Goal: Information Seeking & Learning: Learn about a topic

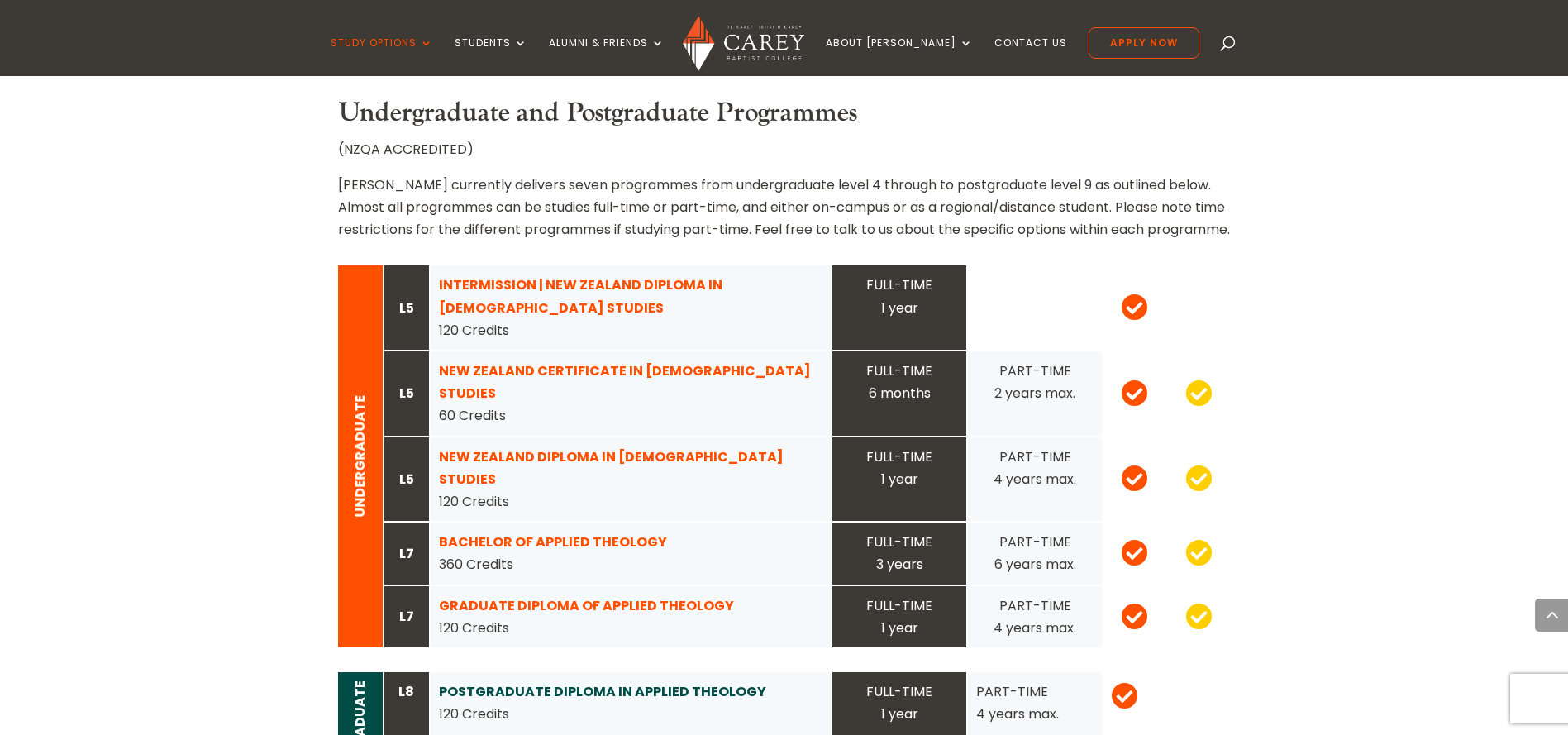
scroll to position [1549, 0]
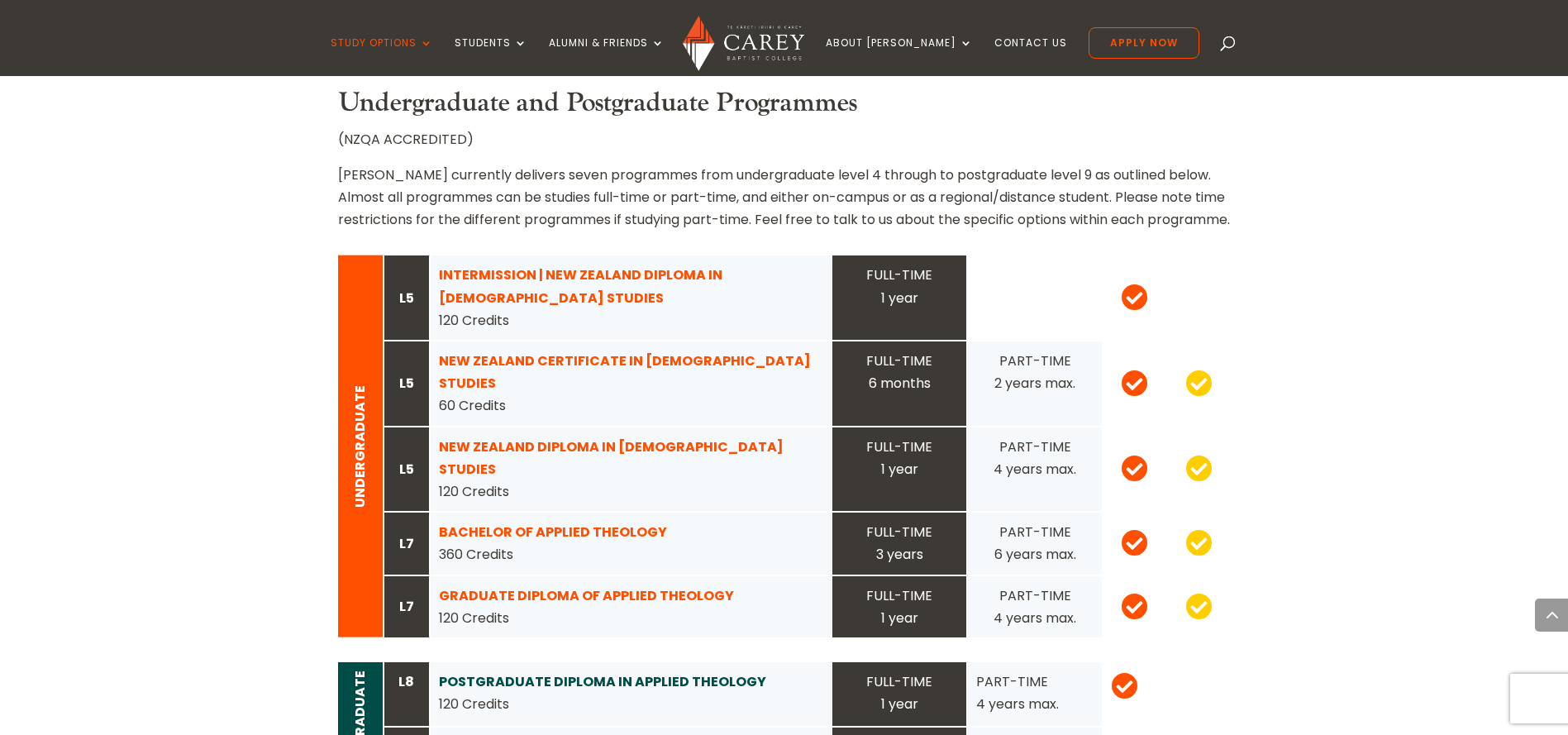
click at [584, 351] on strong "NEW ZEALAND CERTIFICATE IN CHRISTIAN STUDIES" at bounding box center [624, 371] width 372 height 41
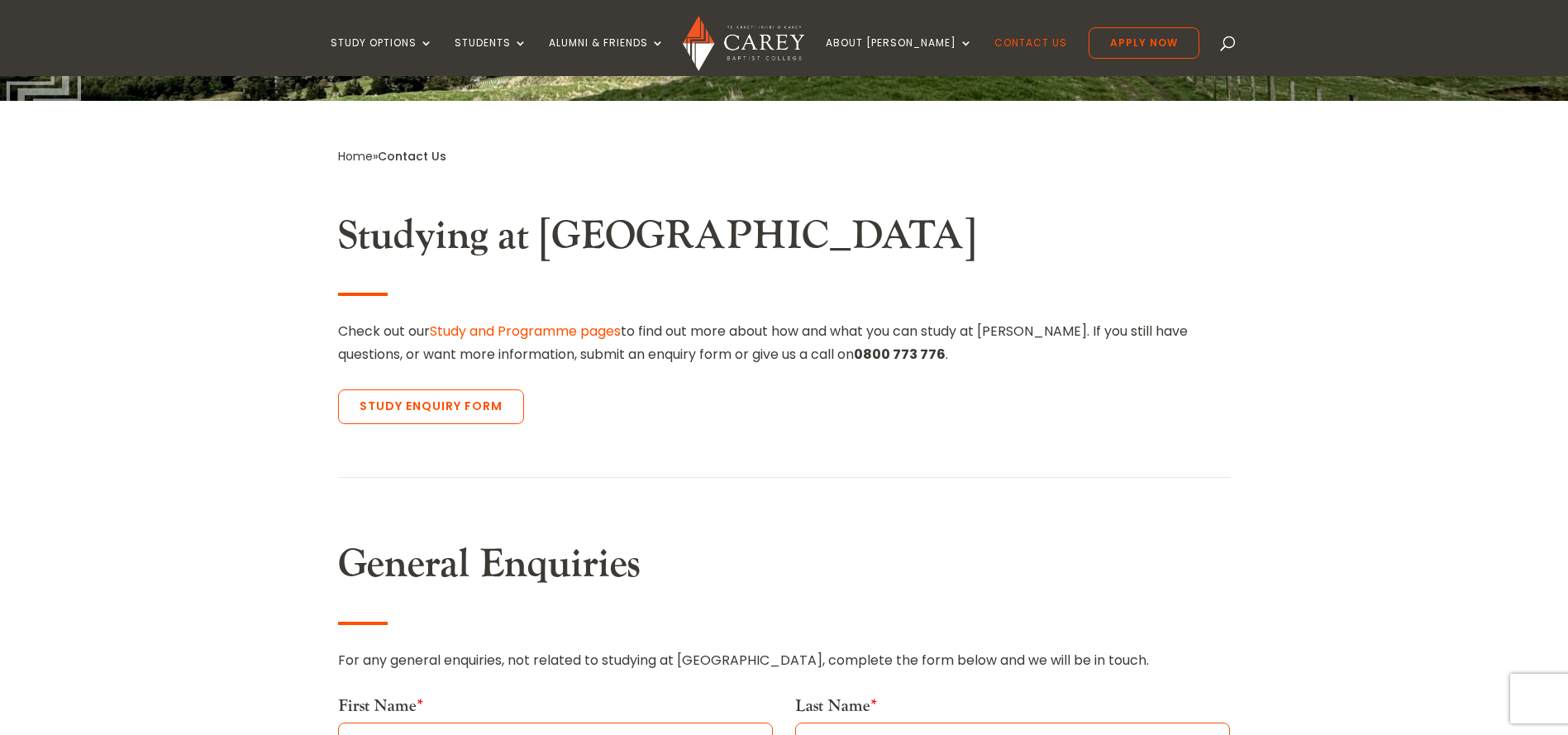
scroll to position [558, 0]
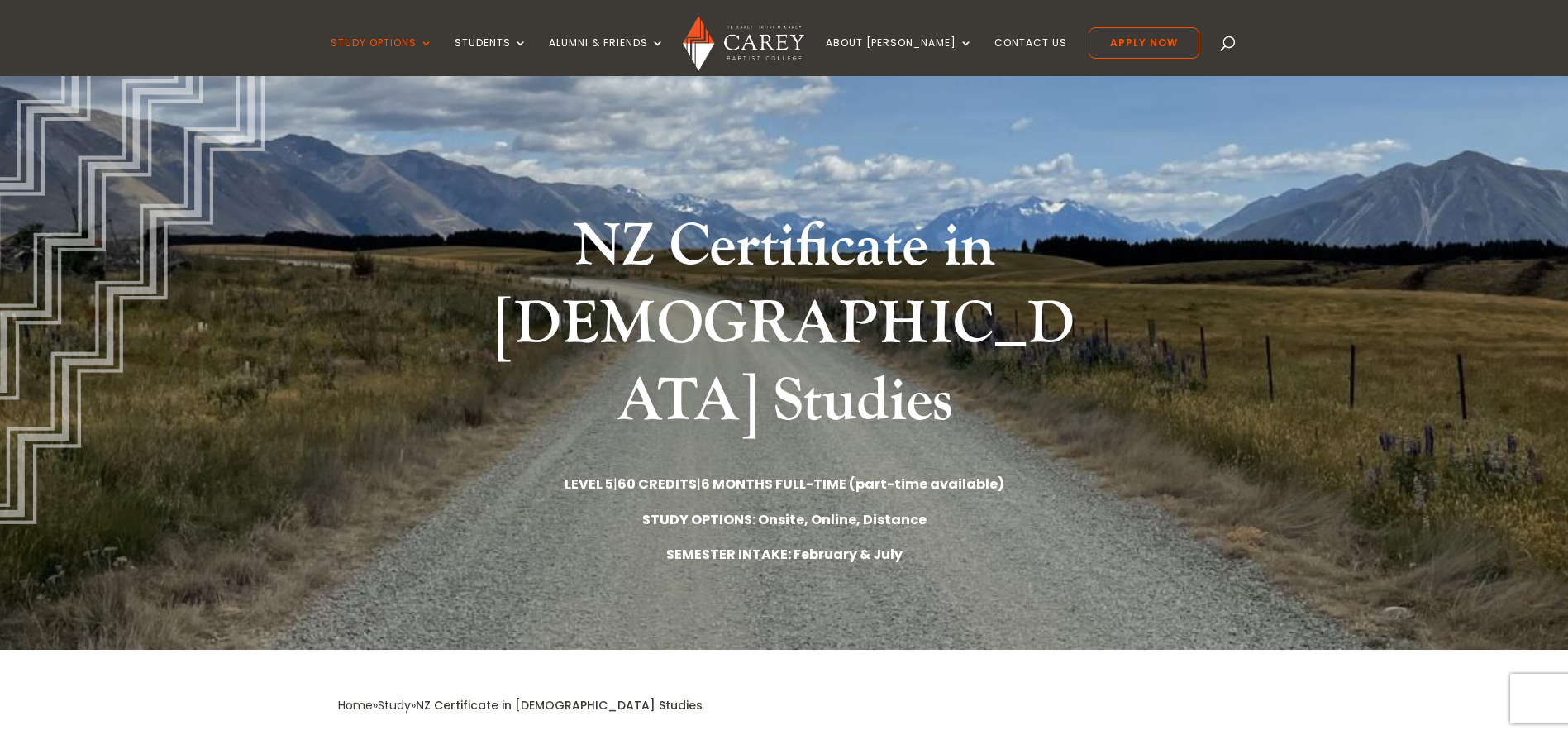
scroll to position [372, 0]
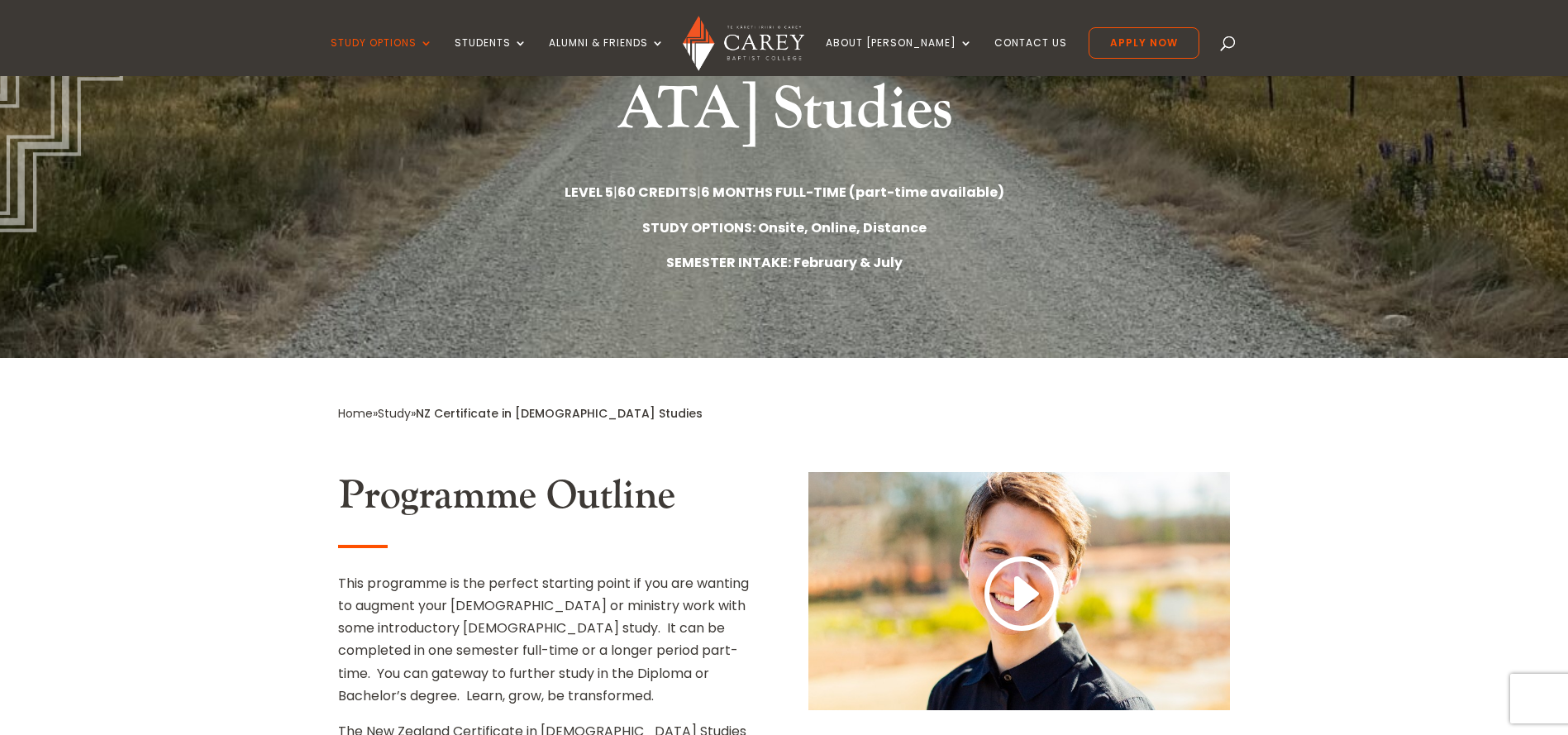
click at [784, 447] on div "Programme Outline This programme is the perfect starting point if you are wanti…" at bounding box center [784, 685] width 892 height 477
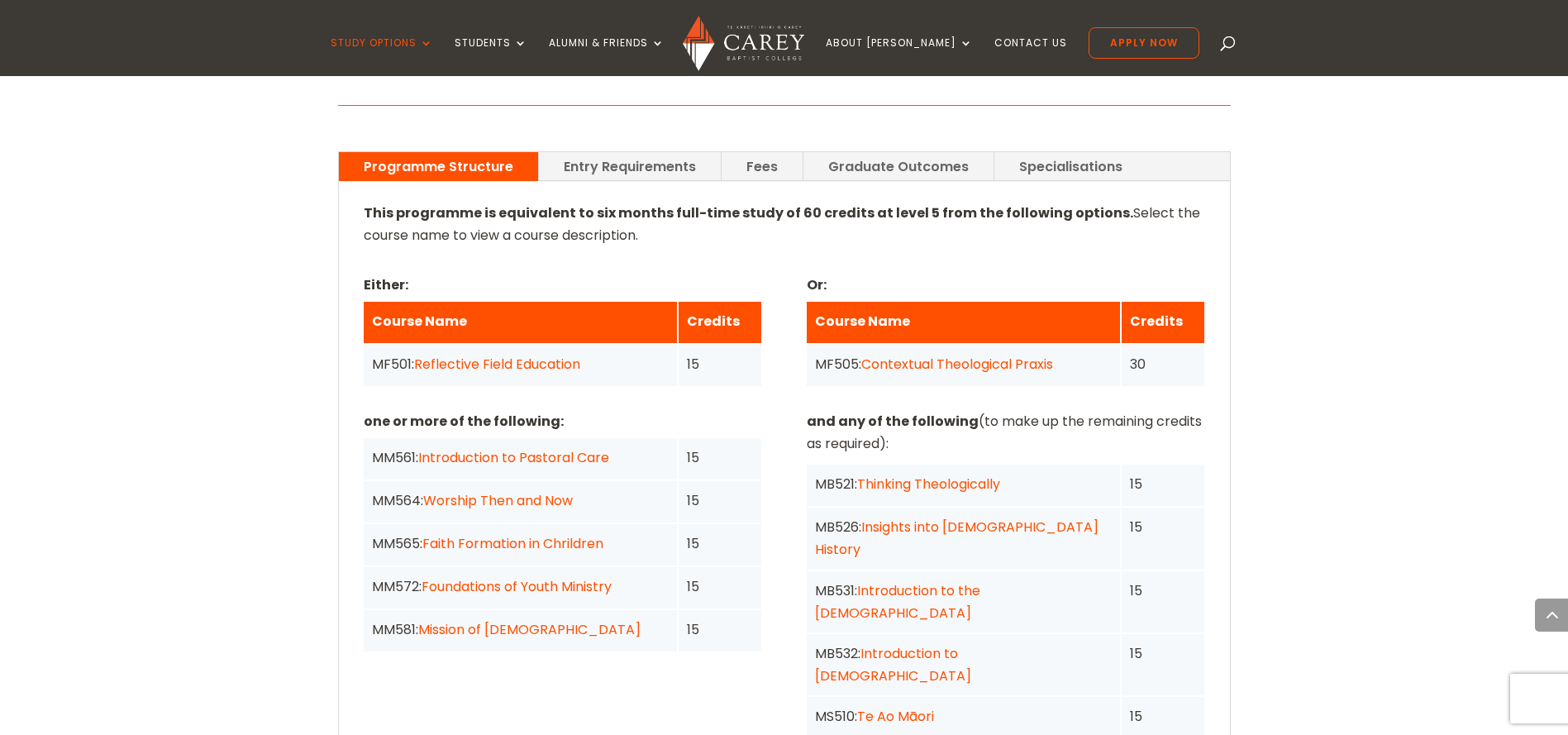
scroll to position [1177, 0]
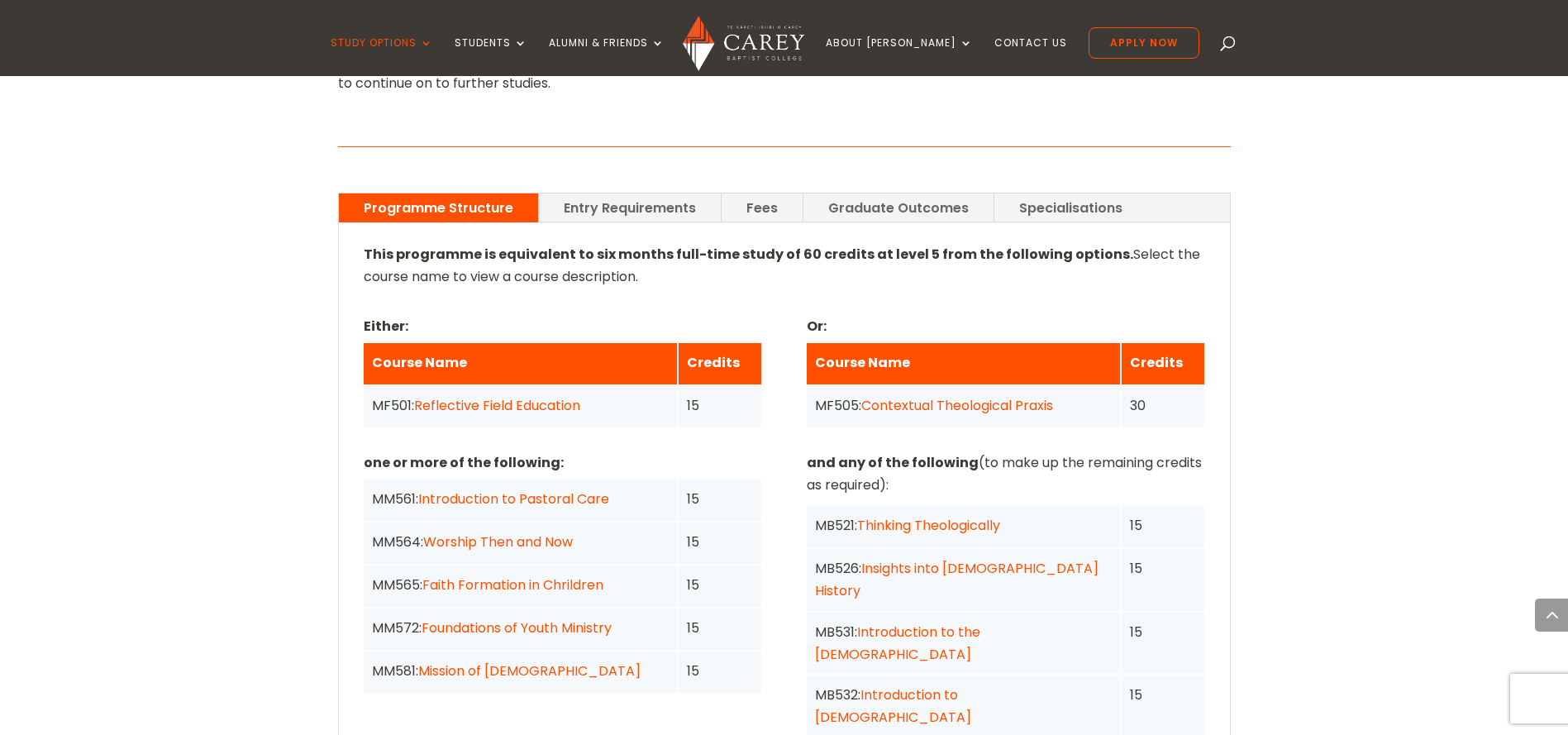
click at [968, 341] on div "This programme is equivalent to six months full-time study of 60 credits at lev…" at bounding box center [784, 629] width 841 height 771
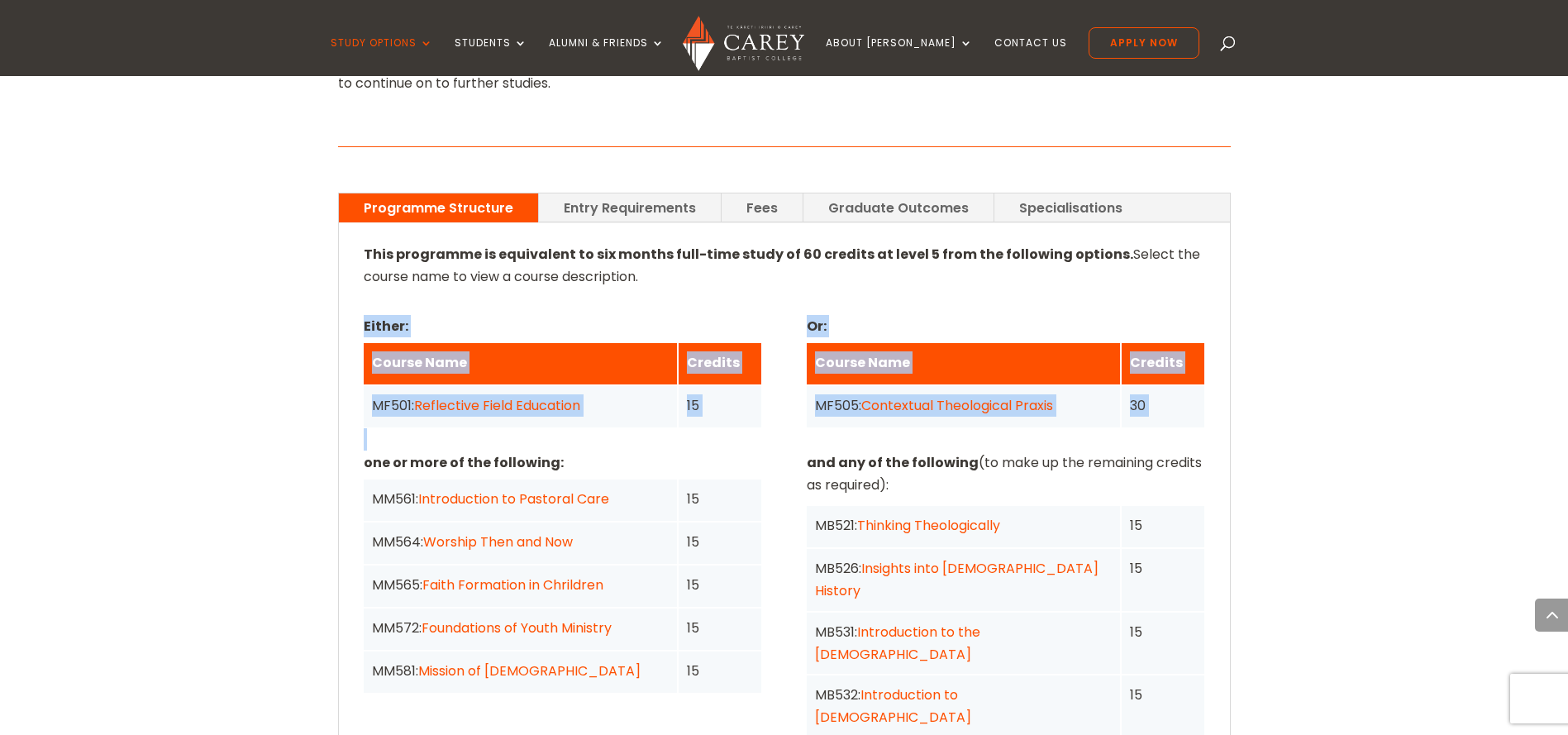
click at [968, 341] on div "This programme is equivalent to six months full-time study of 60 credits at lev…" at bounding box center [784, 629] width 841 height 771
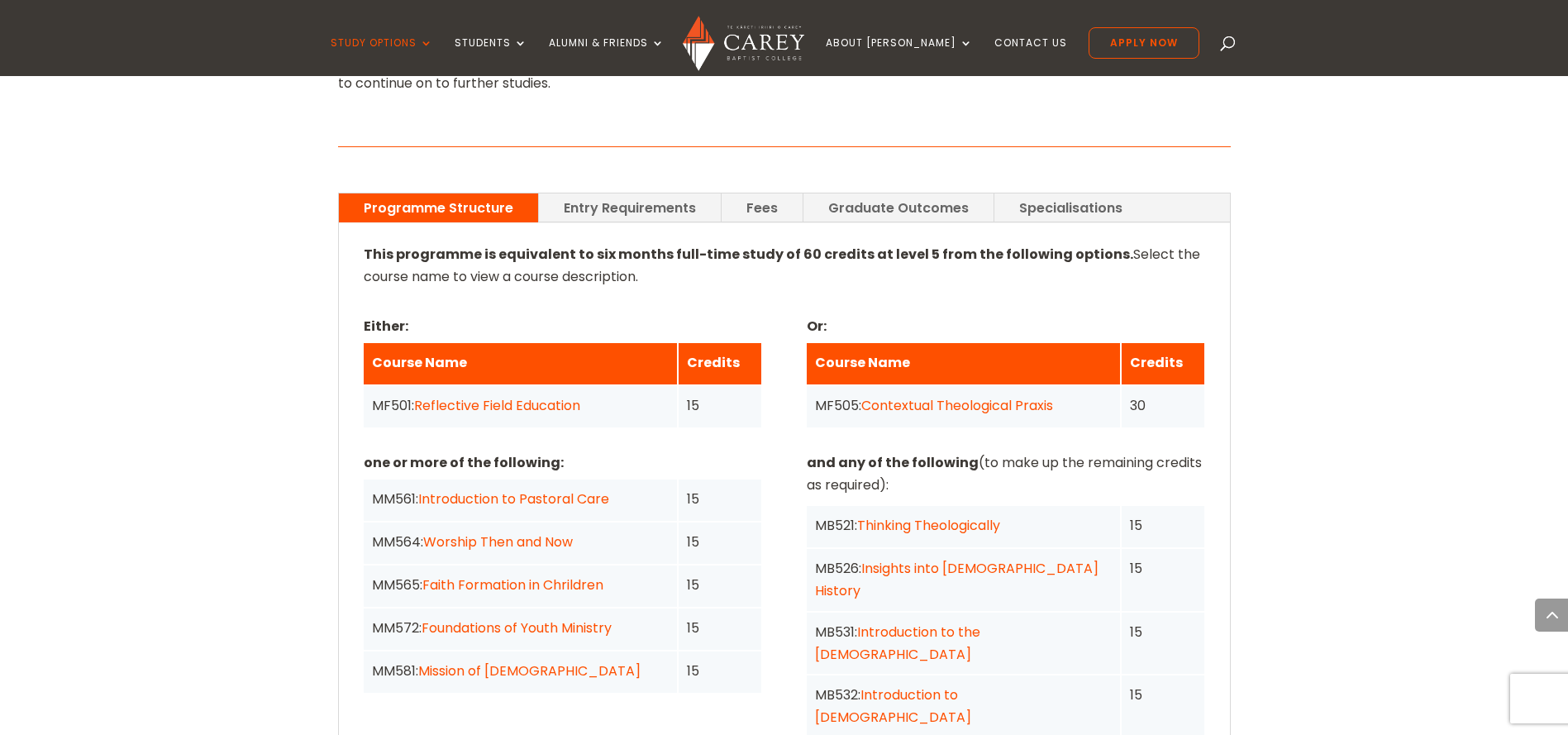
click at [757, 608] on div "15" at bounding box center [720, 628] width 82 height 41
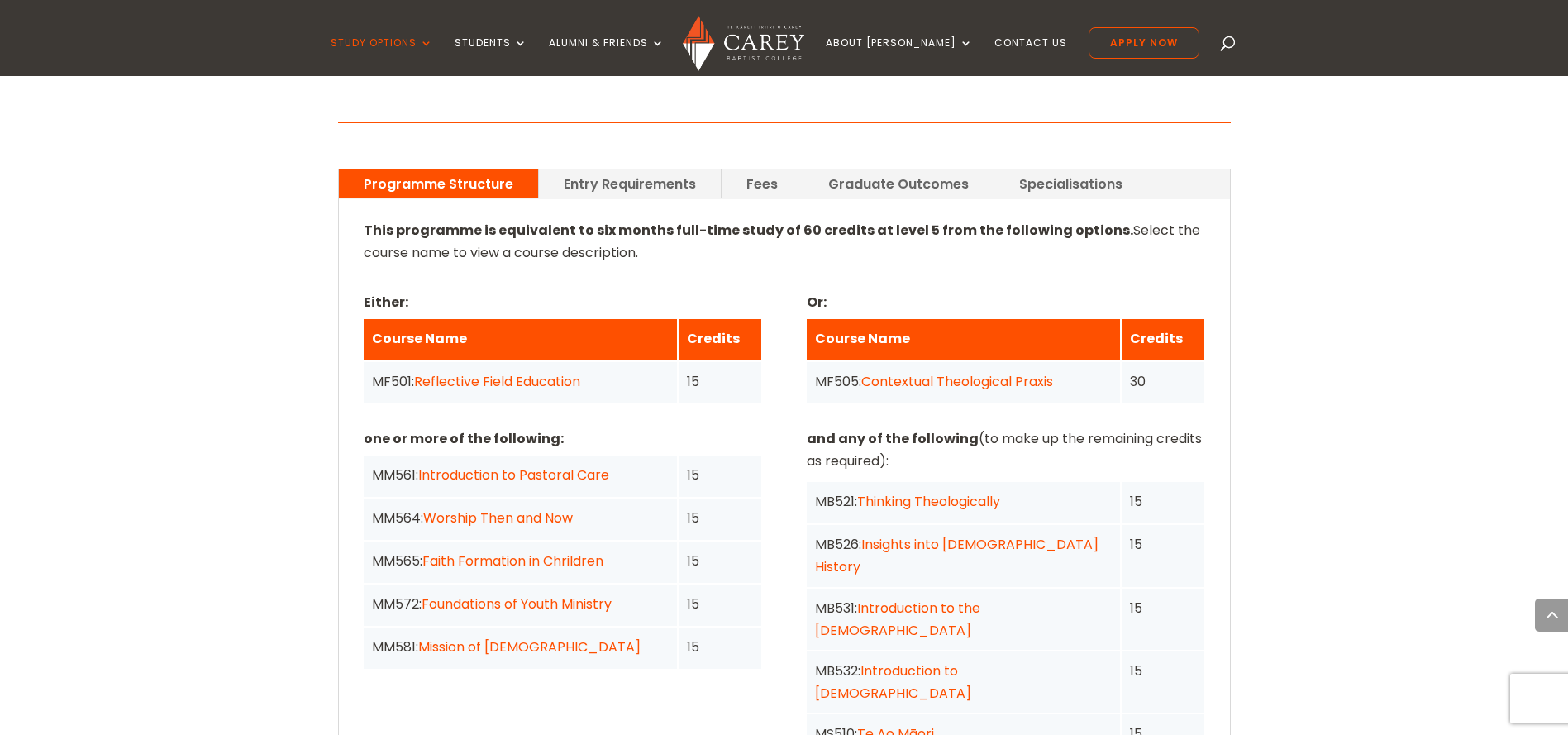
scroll to position [1198, 0]
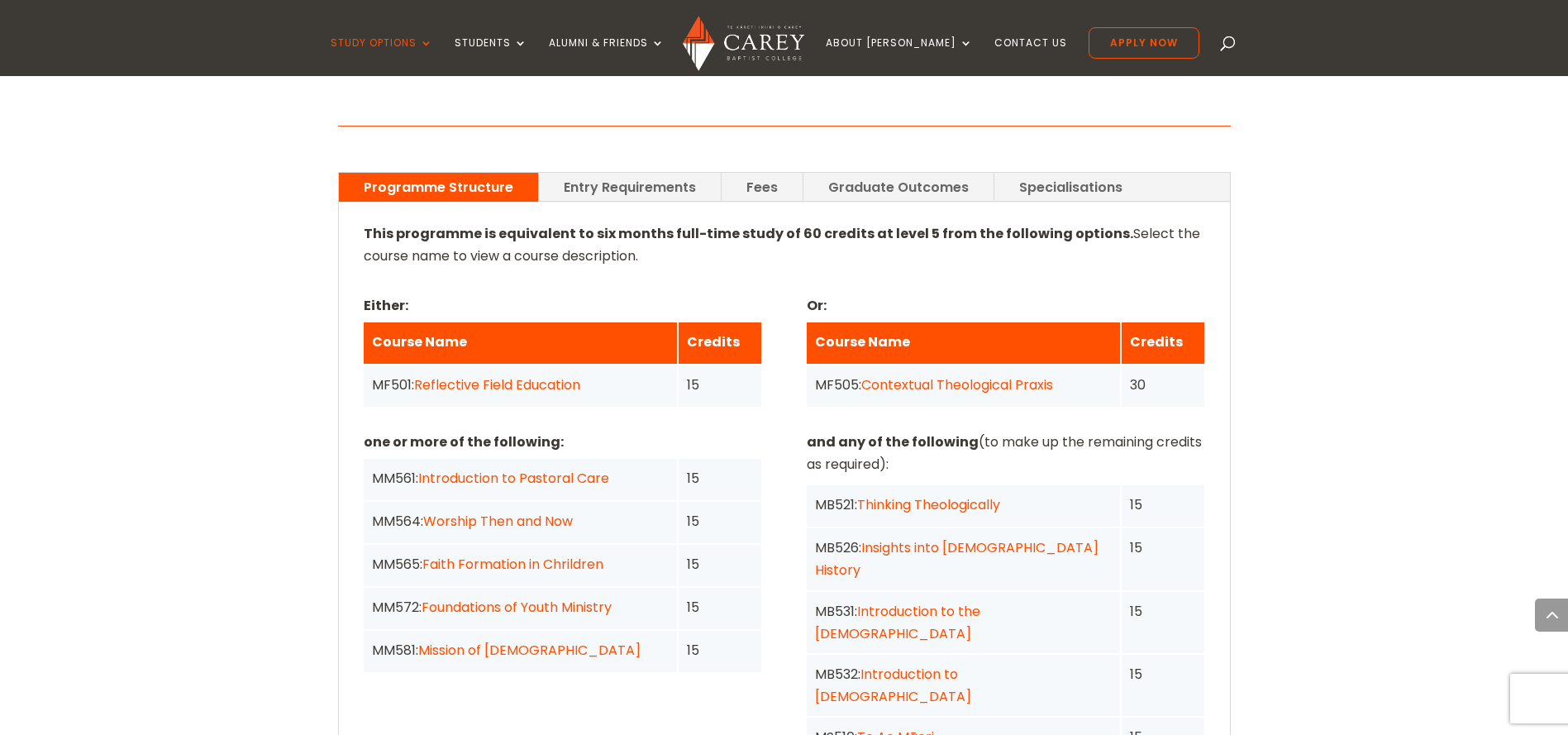
click at [1353, 433] on div "Home » Study » NZ Certificate in Christian Studies Programme Outline This progr…" at bounding box center [784, 568] width 1568 height 2075
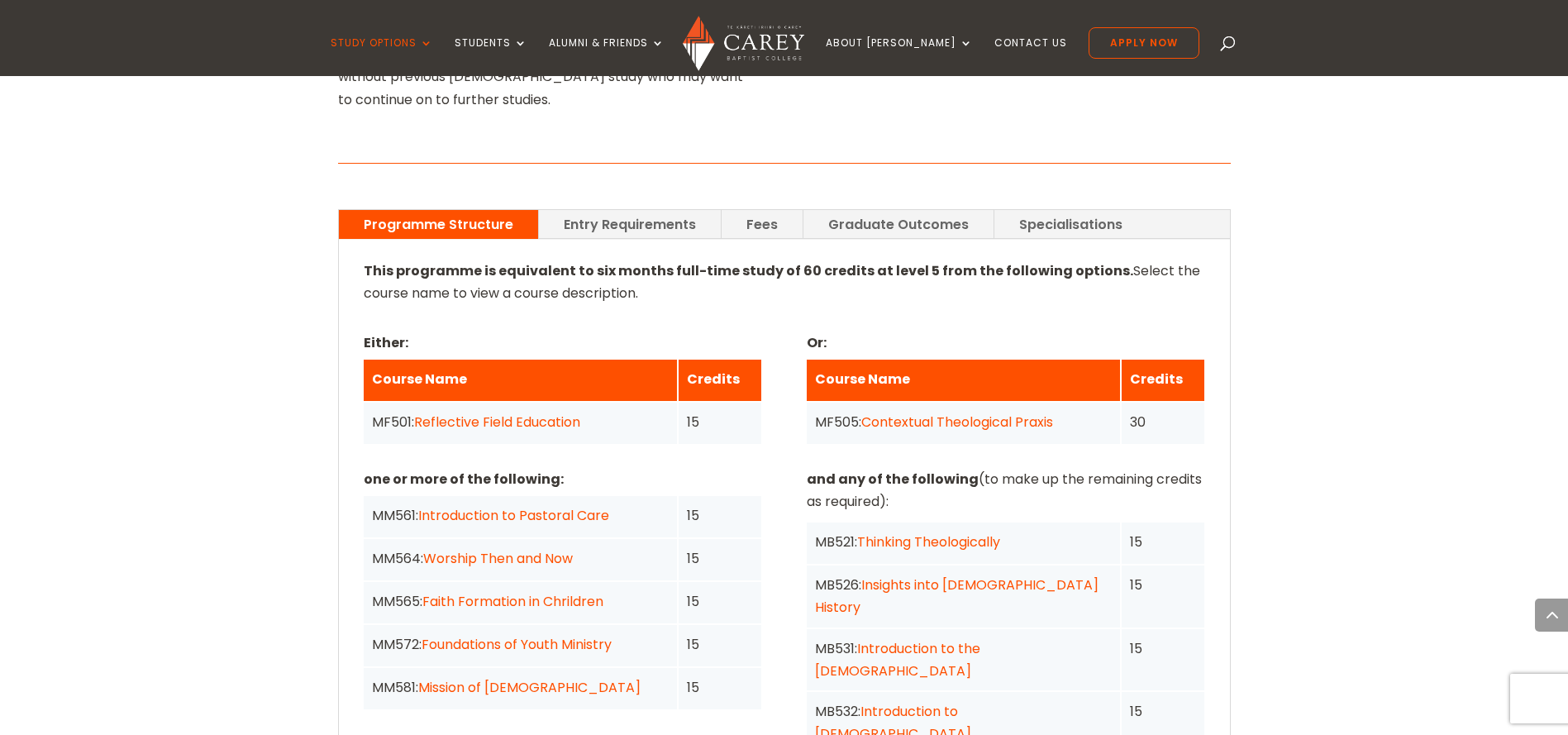
scroll to position [1157, 0]
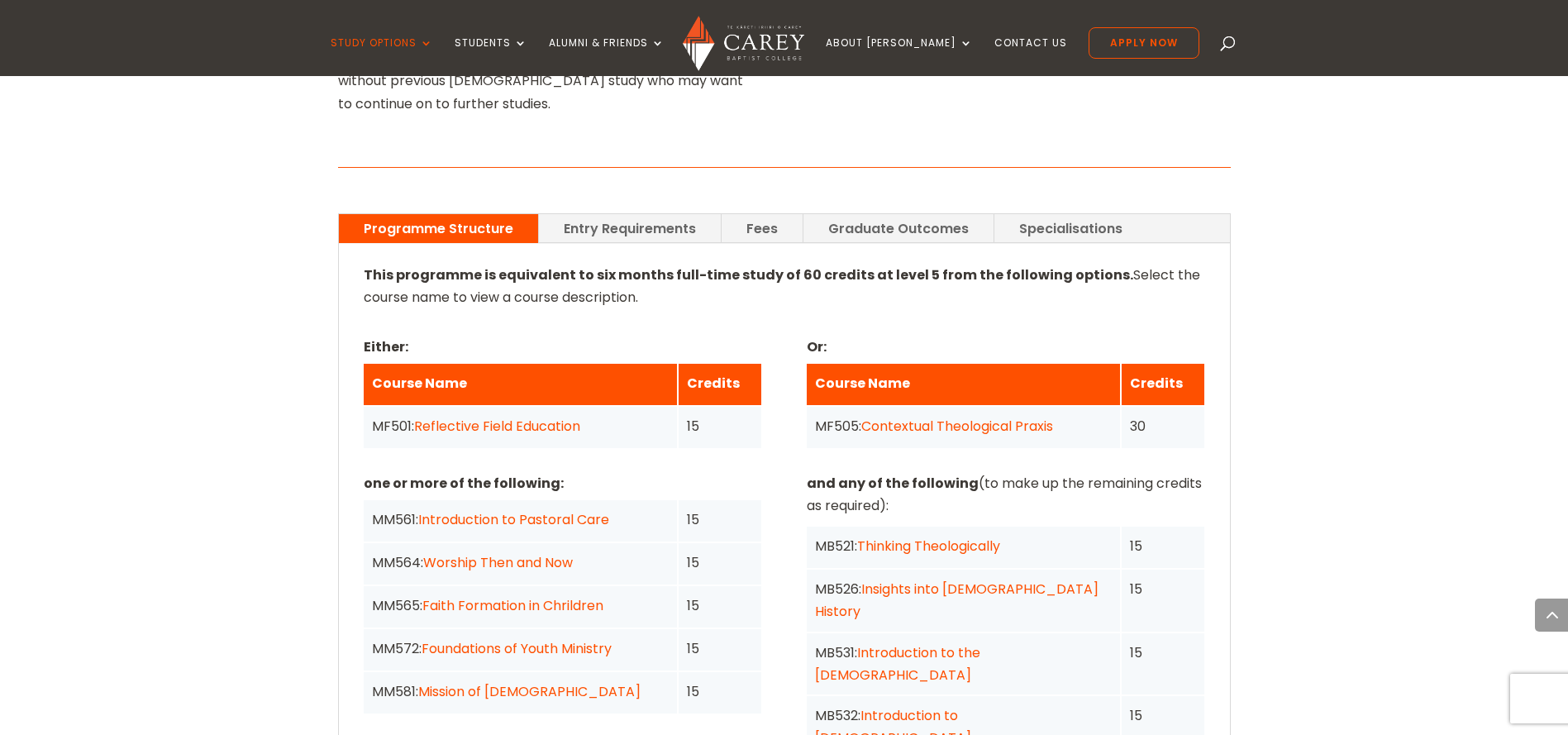
click at [778, 335] on div "Either: Course Name Credits MF501: Reflective Field Education 15 Or: Course Nam…" at bounding box center [784, 391] width 841 height 113
click at [783, 335] on div "Either: Course Name Credits MF501: Reflective Field Education 15 Or: Course Nam…" at bounding box center [784, 391] width 841 height 113
click at [776, 214] on link "Fees" at bounding box center [762, 229] width 81 height 29
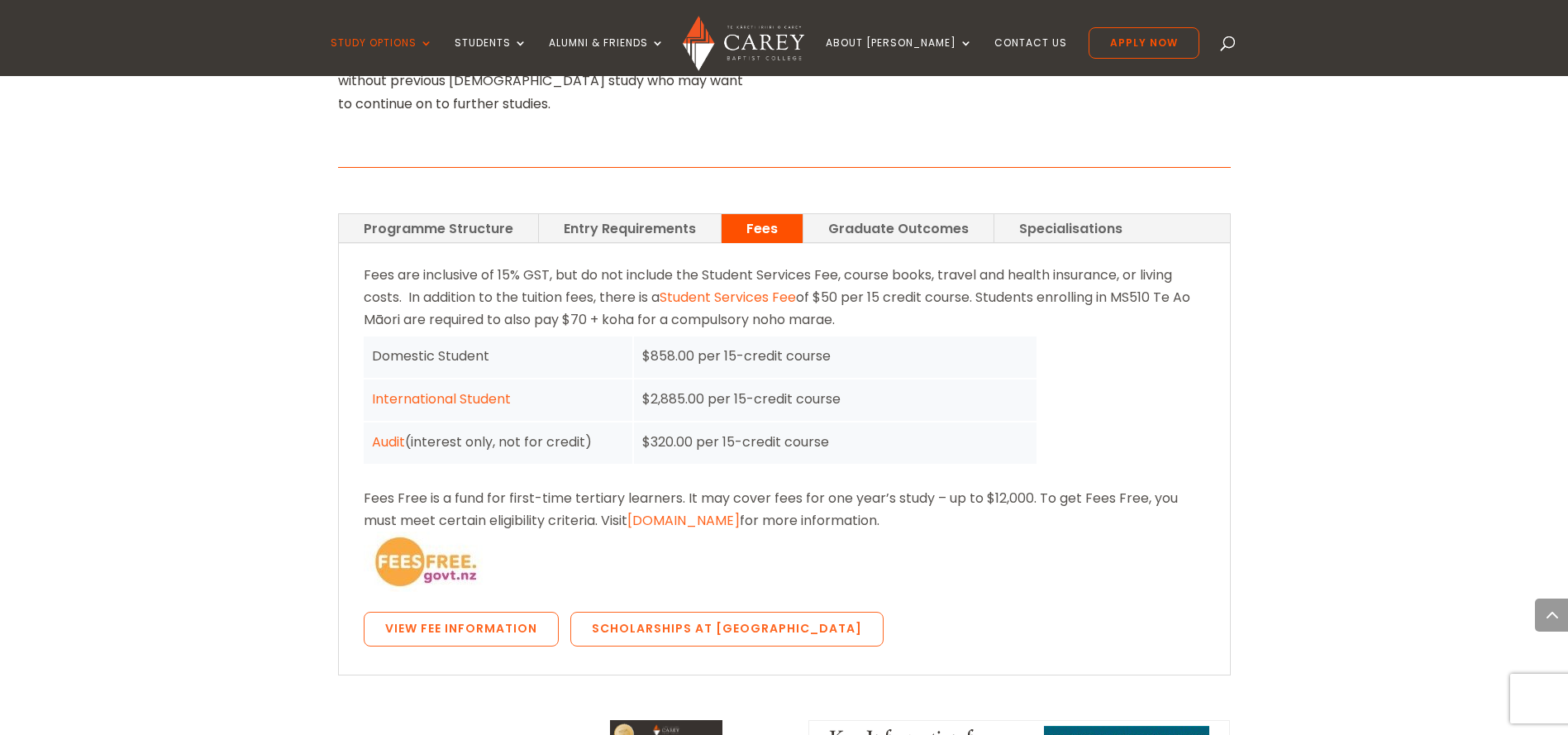
click at [485, 214] on link "Programme Structure" at bounding box center [438, 229] width 199 height 29
click at [471, 214] on link "Programme Structure" at bounding box center [438, 229] width 199 height 29
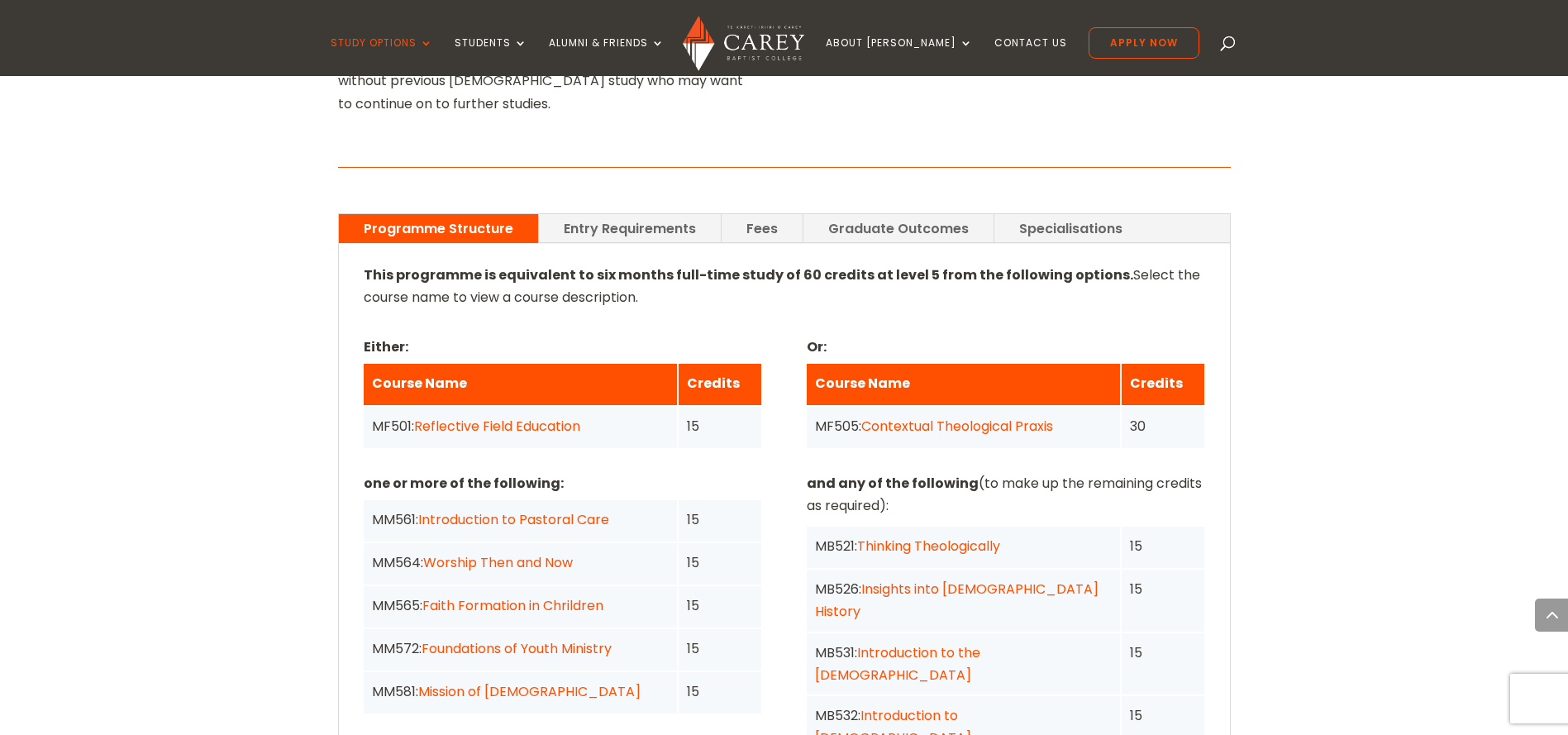
click at [919, 347] on div "Either: Course Name Credits MF501: Reflective Field Education 15 Or: Course Nam…" at bounding box center [784, 391] width 841 height 113
click at [731, 364] on div "Credits" at bounding box center [720, 384] width 82 height 41
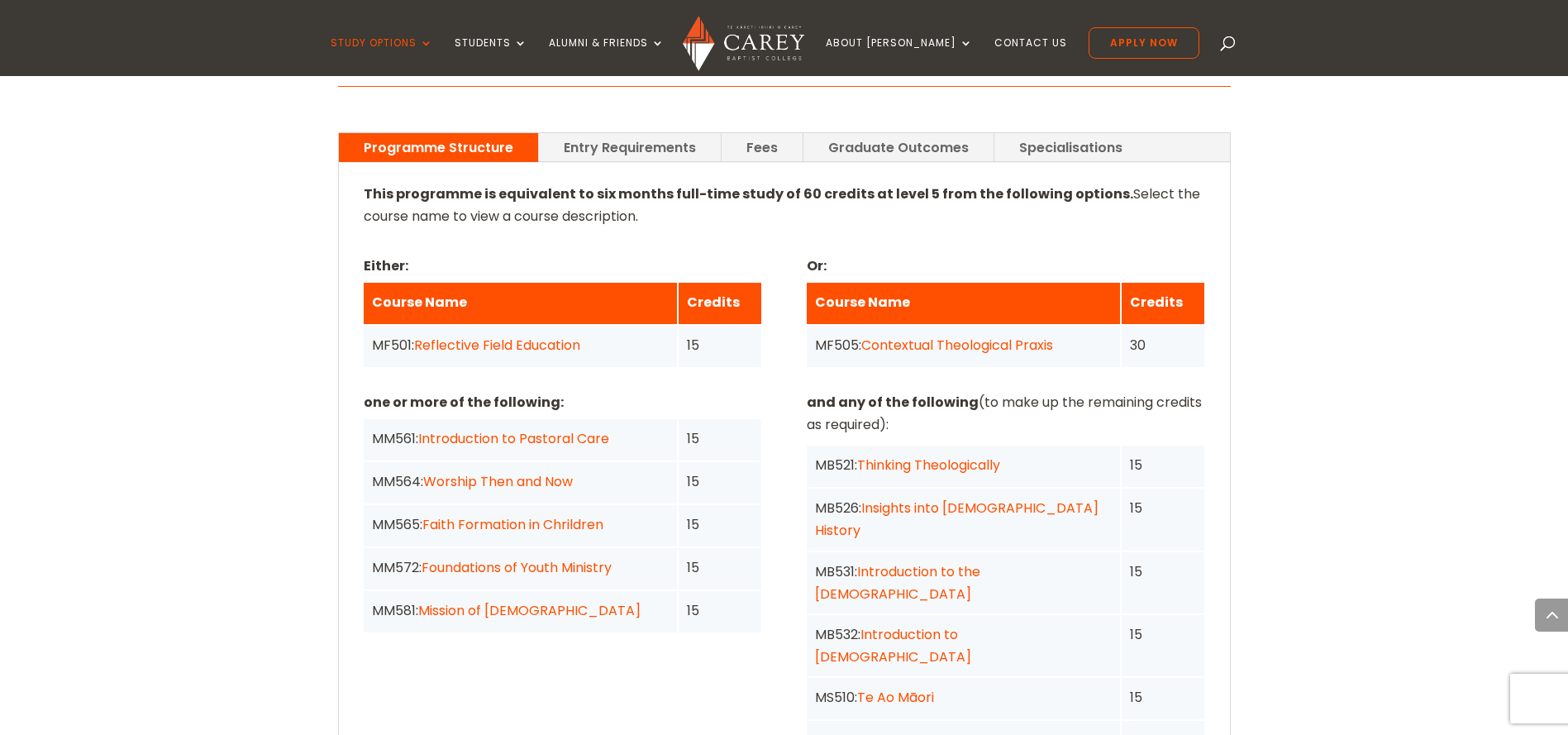
scroll to position [1239, 0]
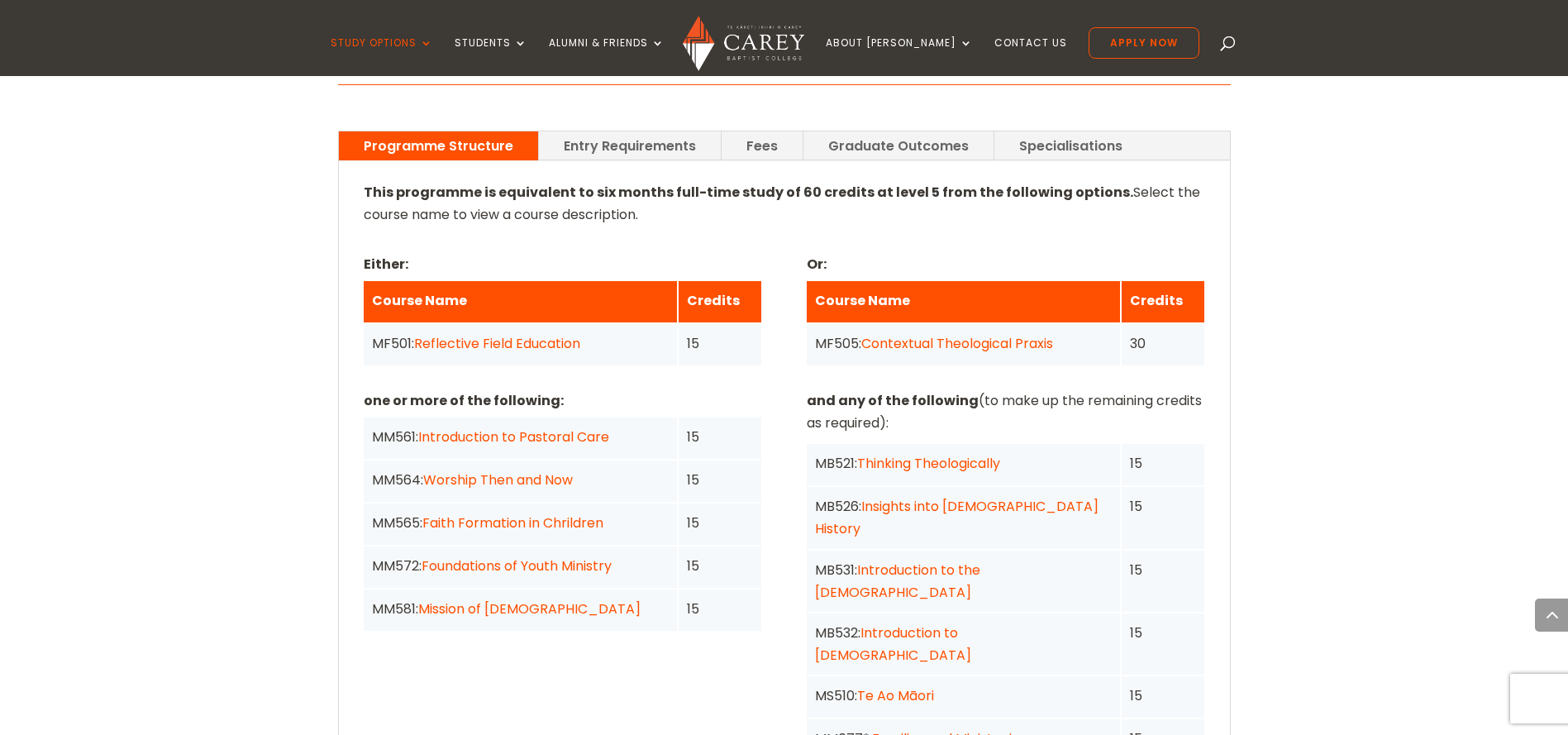
click at [759, 503] on div "15" at bounding box center [720, 523] width 82 height 41
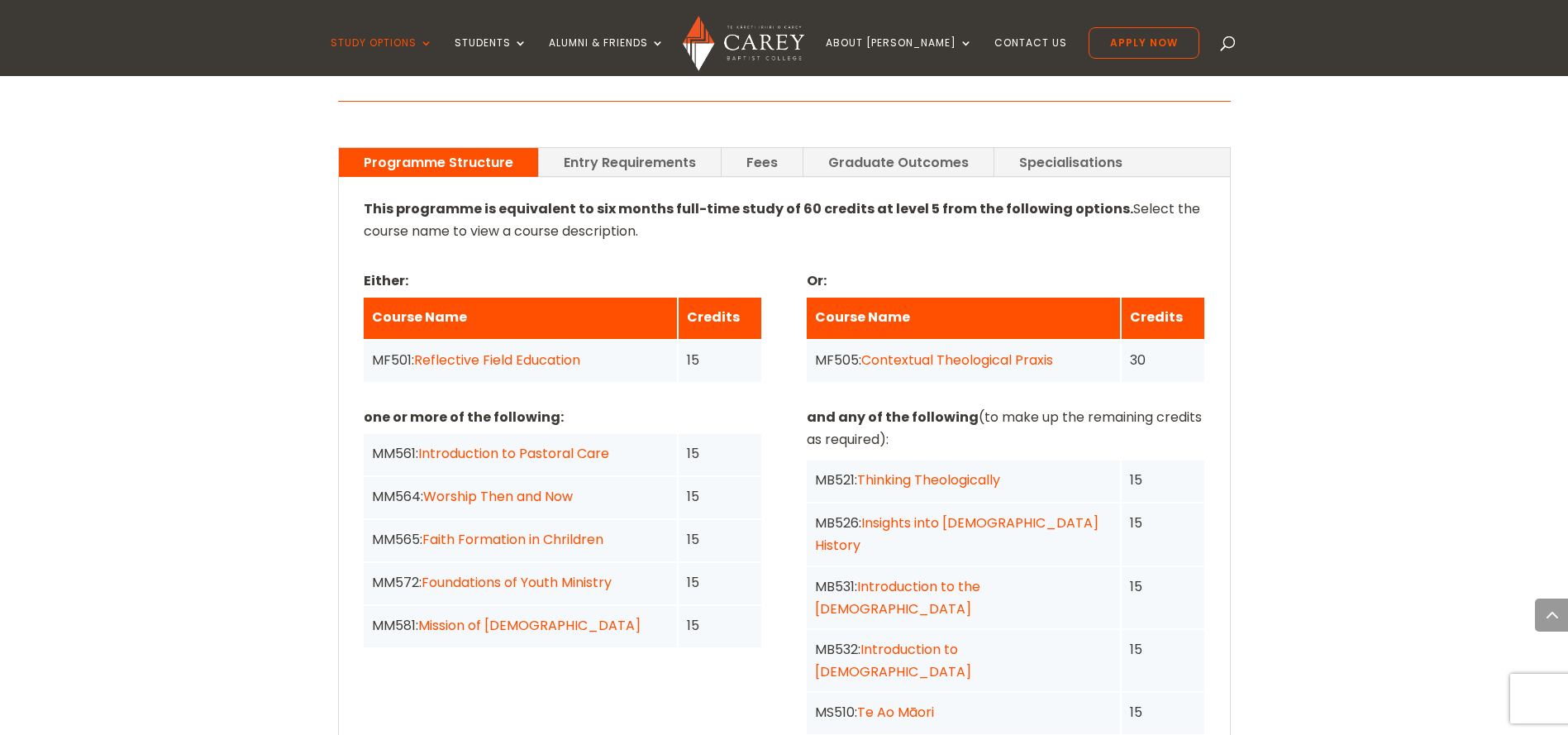
scroll to position [1218, 0]
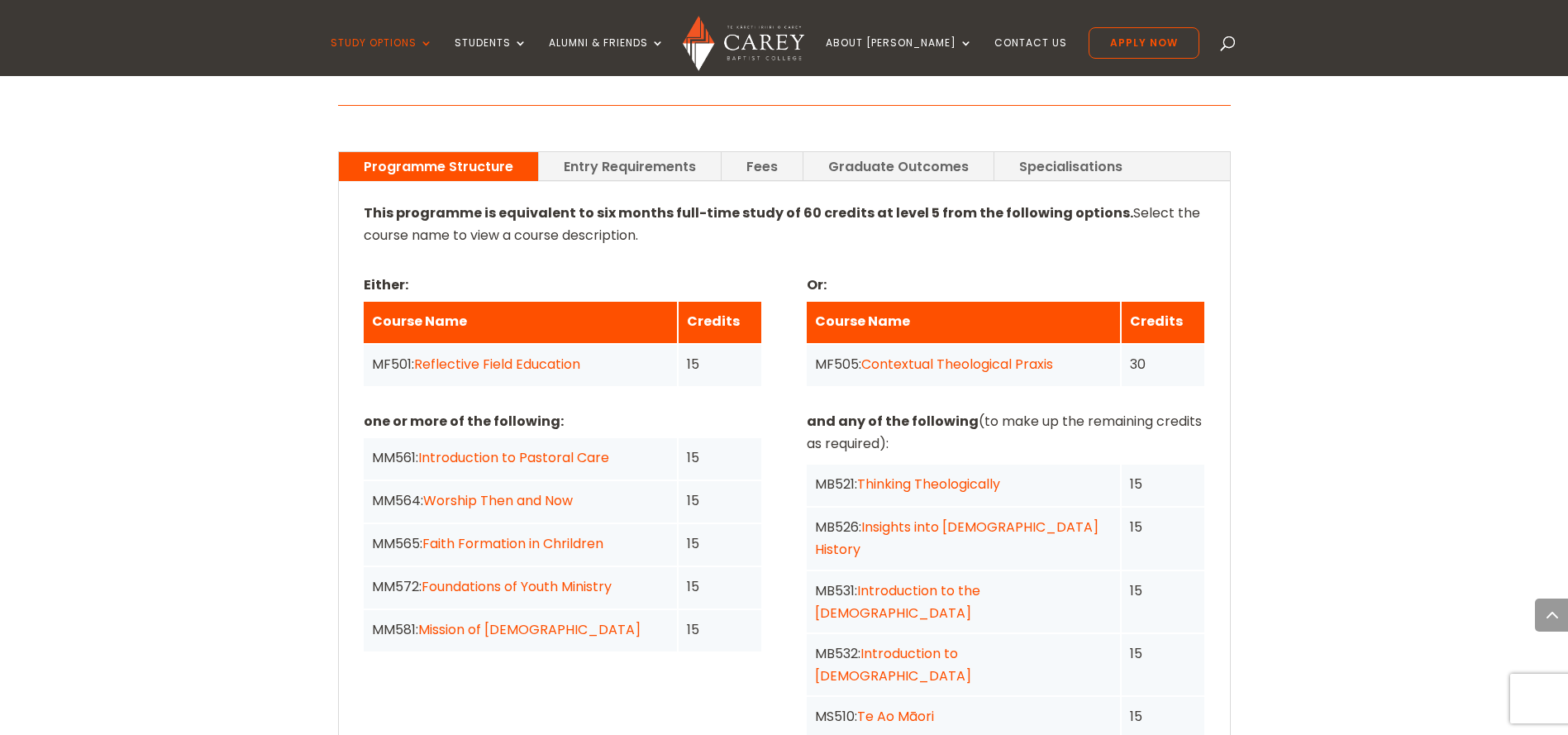
click at [819, 301] on div "This programme is equivalent to six months full-time study of 60 credits at lev…" at bounding box center [784, 588] width 841 height 771
click at [758, 523] on div "15" at bounding box center [720, 544] width 82 height 41
click at [732, 446] on div "15" at bounding box center [719, 457] width 66 height 22
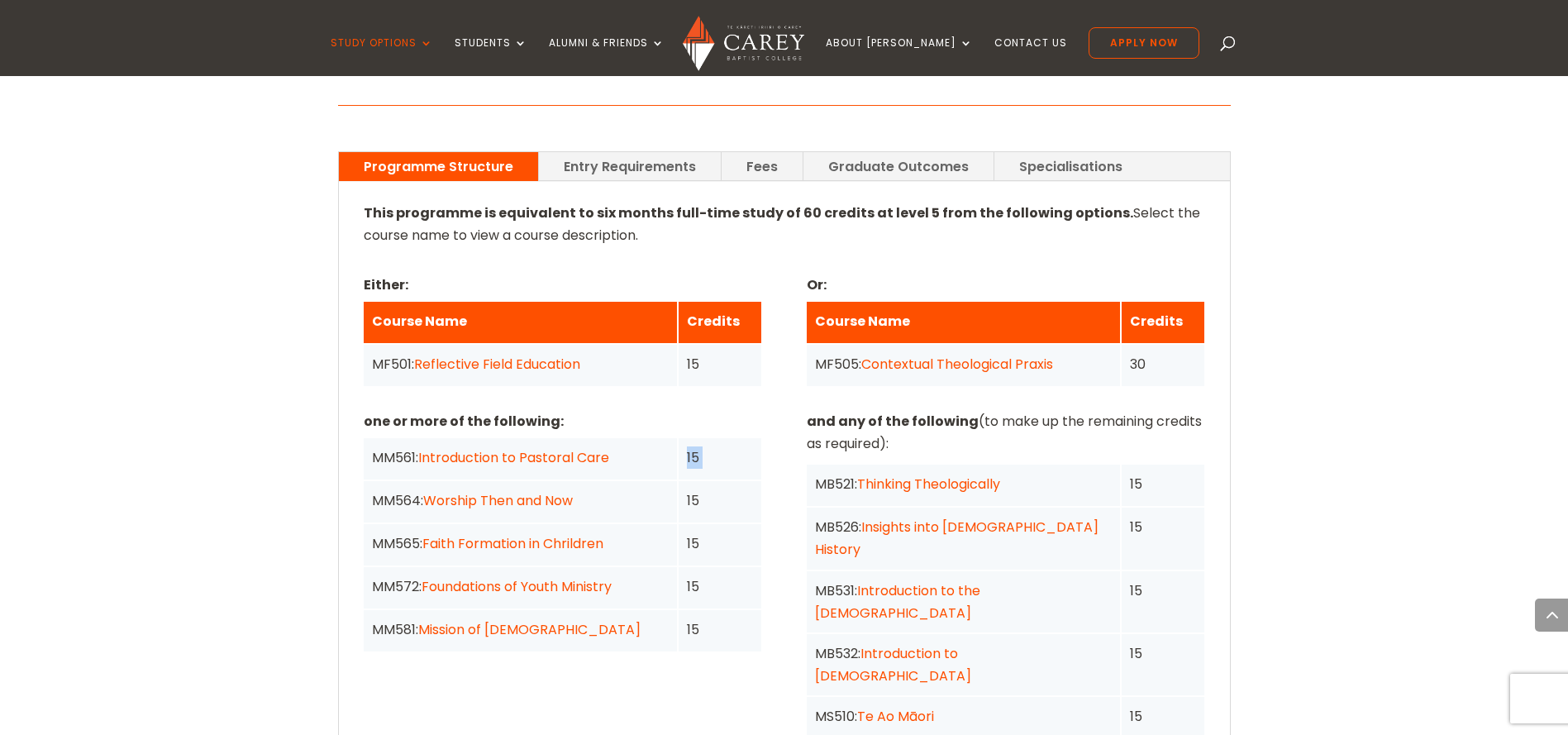
click at [732, 446] on div "15" at bounding box center [719, 457] width 66 height 22
click at [749, 489] on div "15" at bounding box center [719, 500] width 66 height 22
click at [1340, 288] on div "Home » Study » NZ Certificate in Christian Studies Programme Outline This progr…" at bounding box center [784, 548] width 1568 height 2075
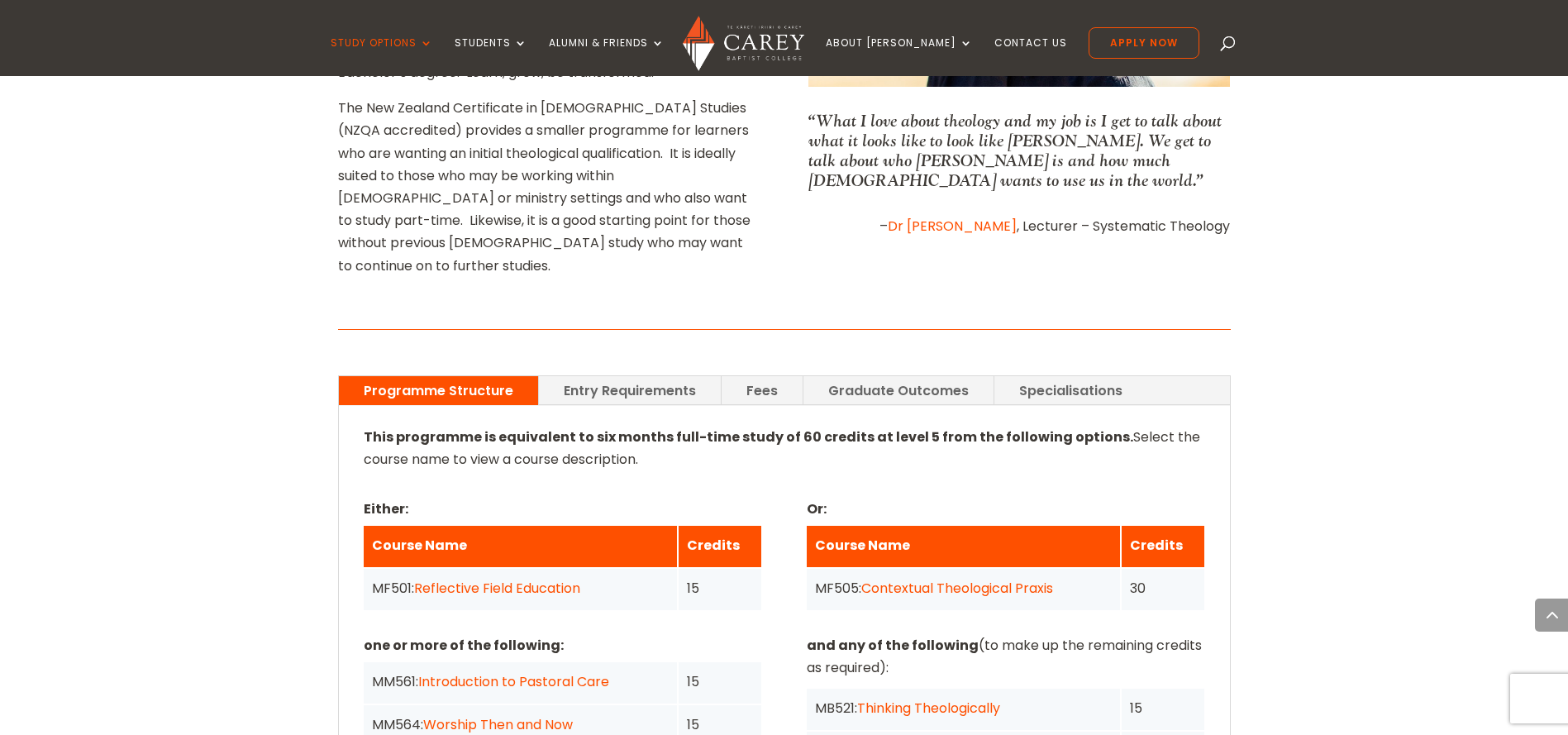
scroll to position [1054, 0]
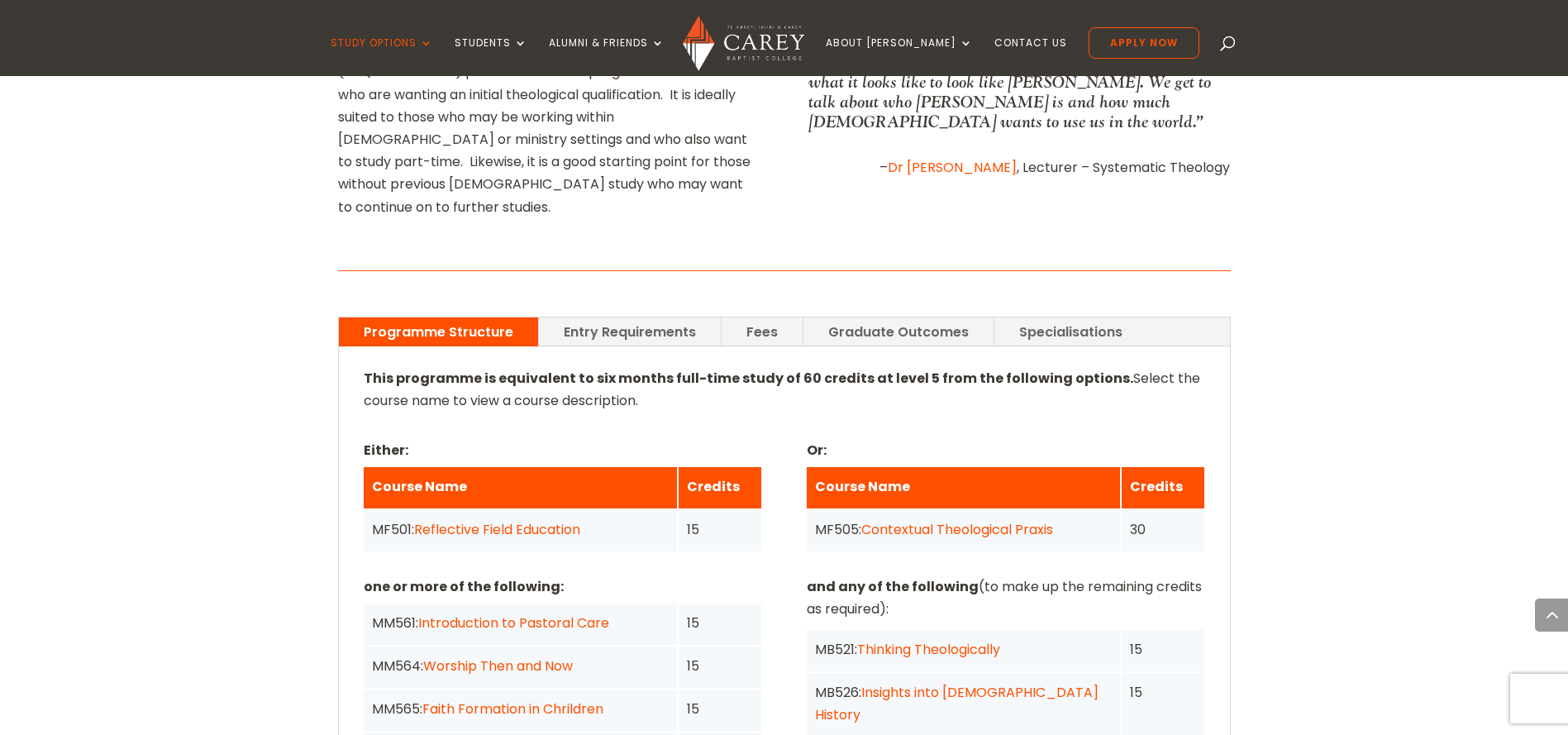
click at [671, 318] on link "Entry Requirements" at bounding box center [630, 332] width 182 height 29
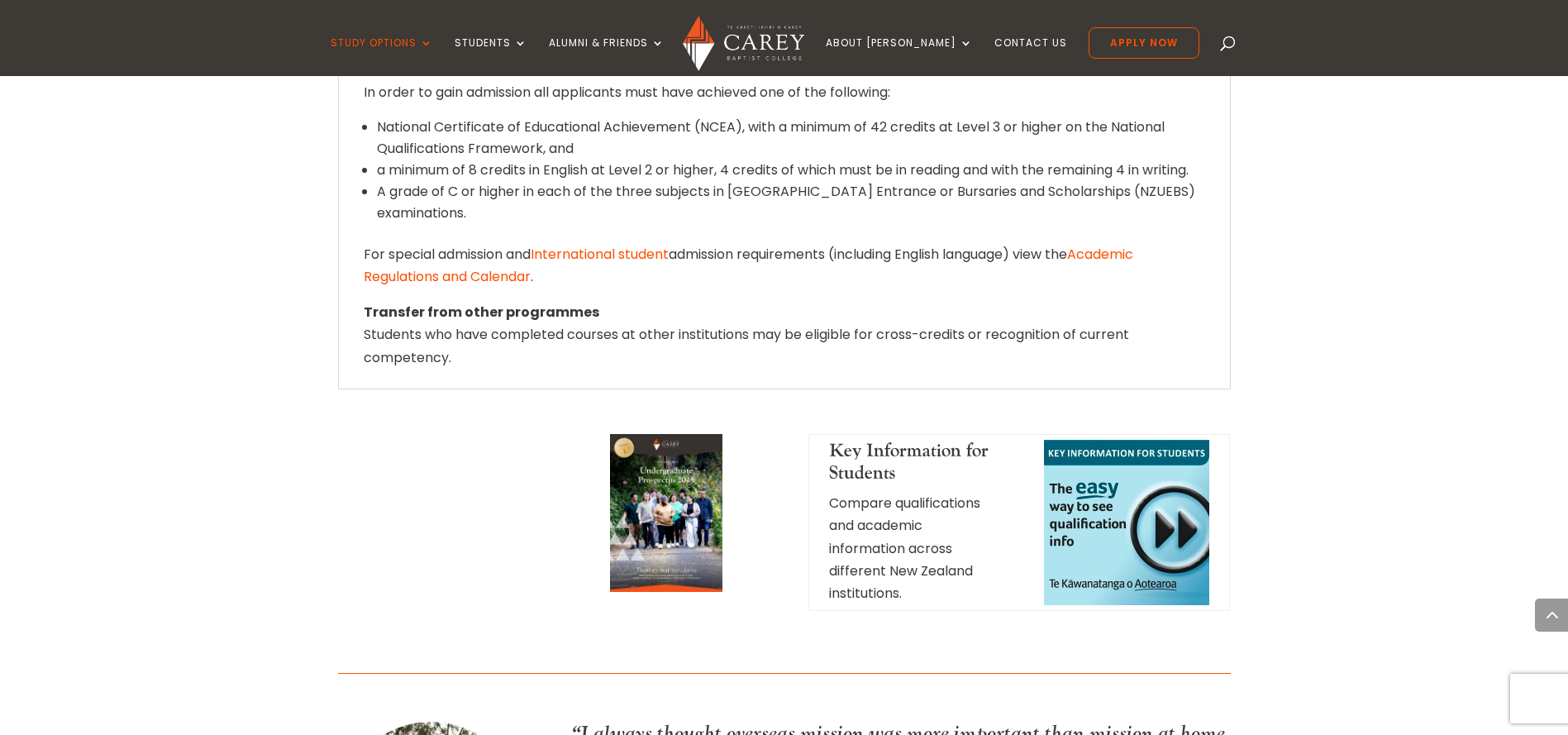
scroll to position [1177, 0]
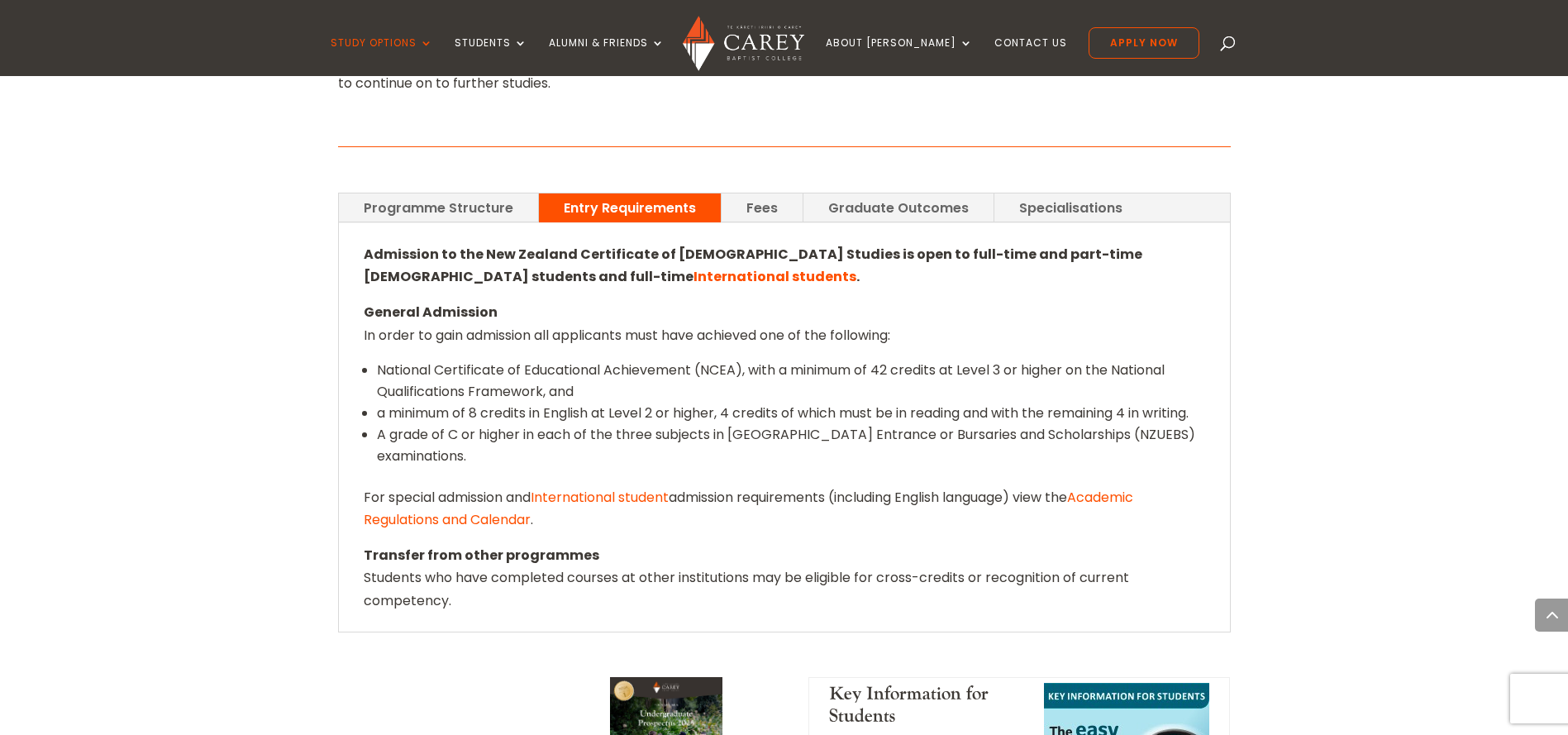
click at [457, 193] on link "Programme Structure" at bounding box center [438, 208] width 199 height 29
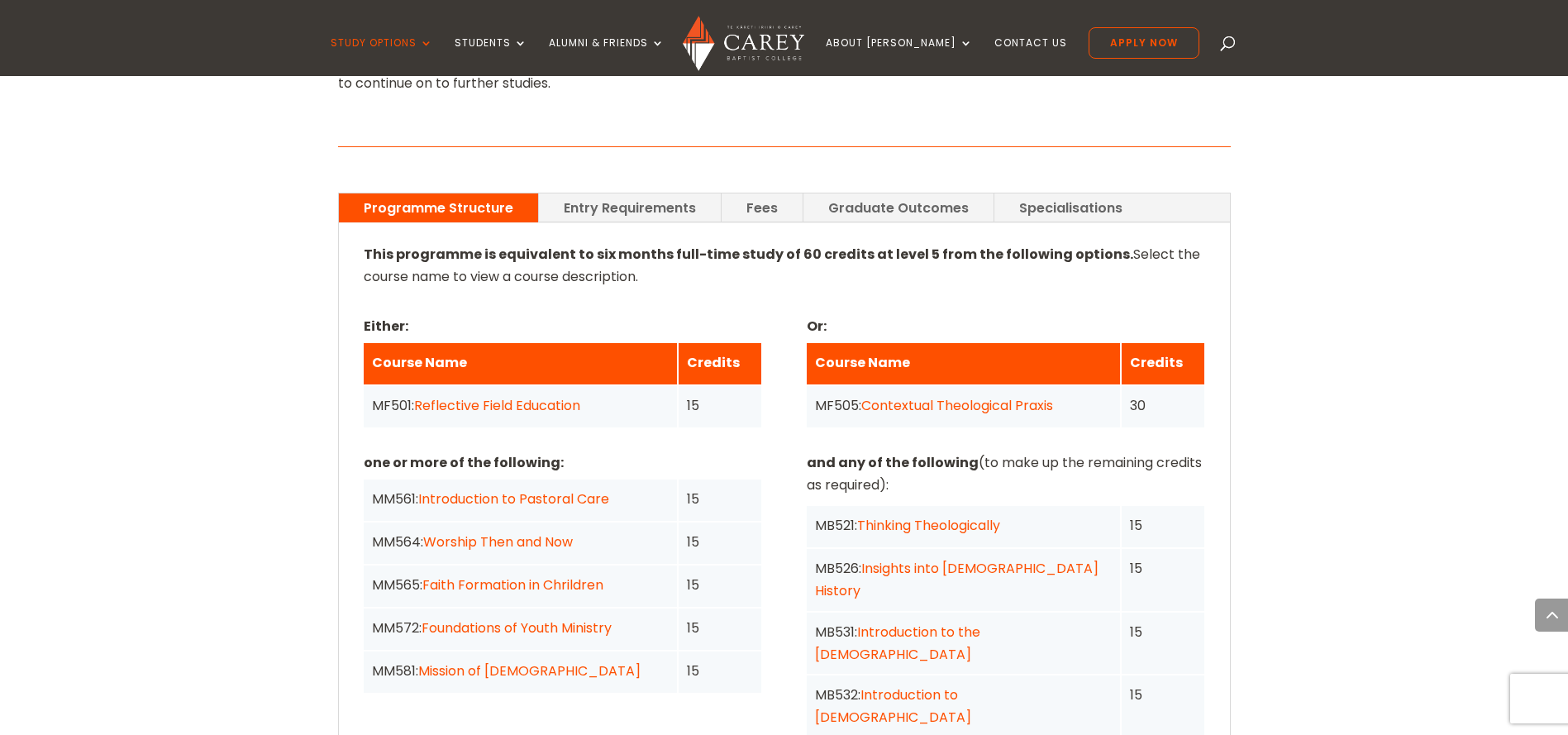
scroll to position [1218, 0]
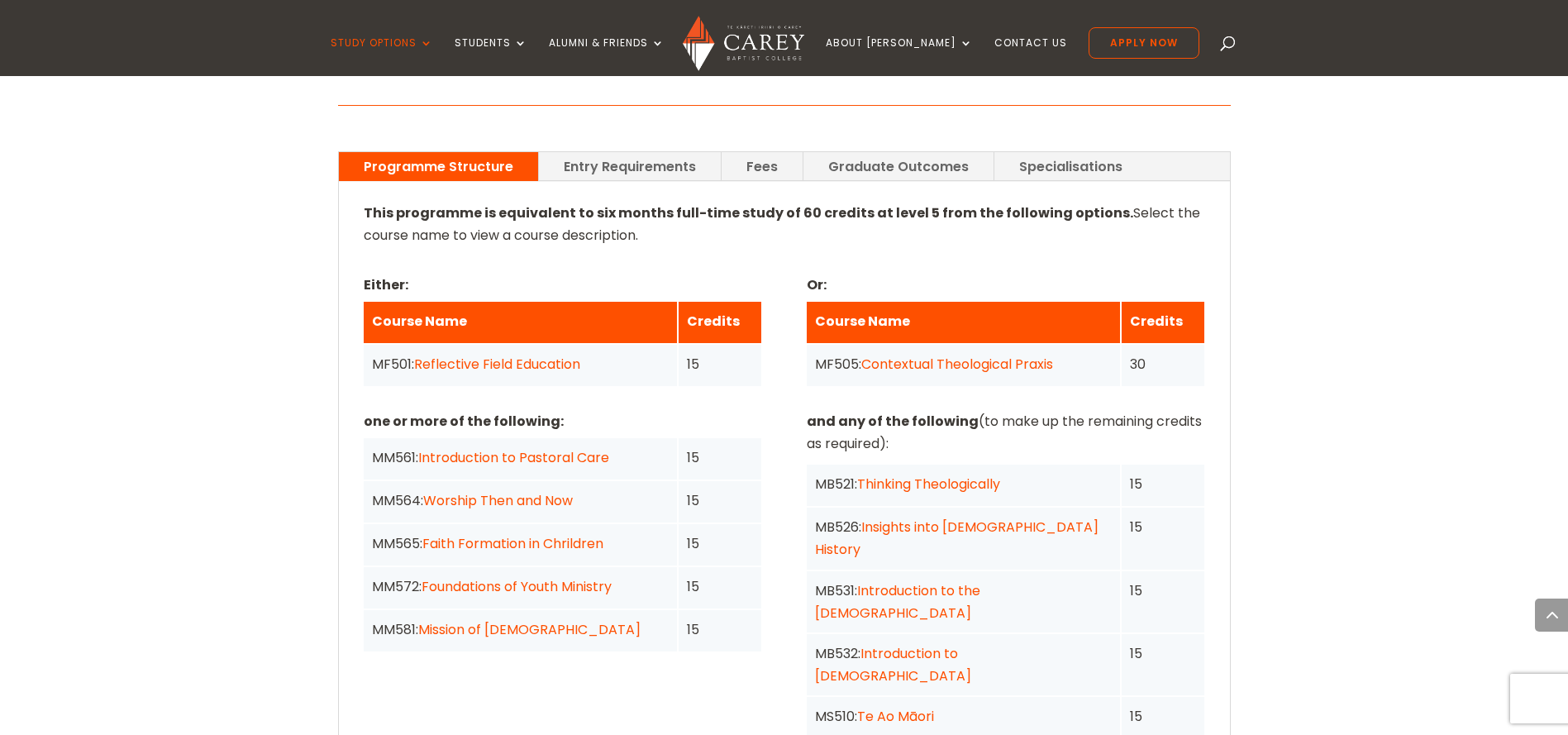
click at [1233, 554] on div "Home » Study » NZ Certificate in Christian Studies Programme Outline This progr…" at bounding box center [784, 548] width 1568 height 2075
click at [937, 581] on link "Introduction to the [DEMOGRAPHIC_DATA]" at bounding box center [897, 601] width 166 height 41
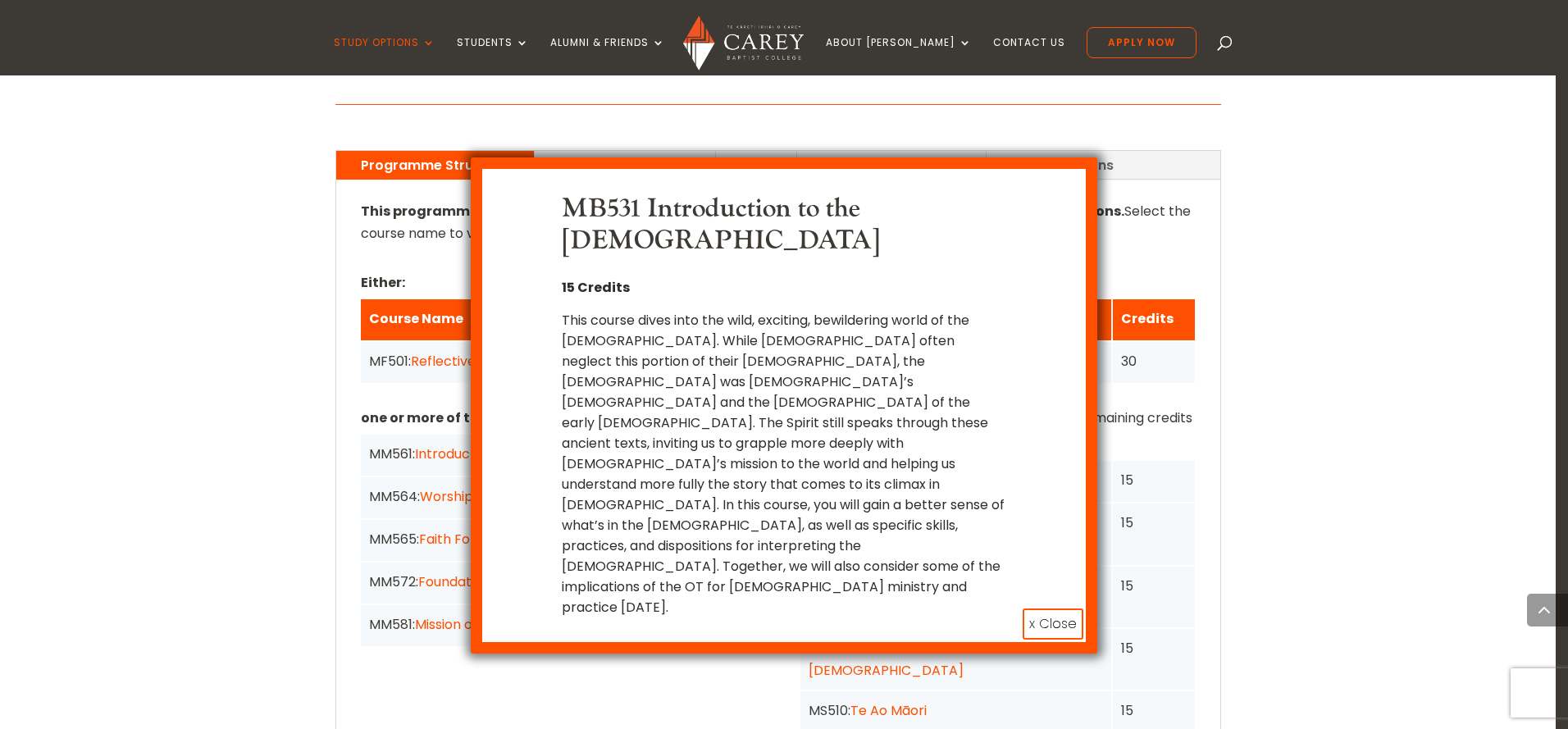
click at [986, 484] on div "This course dives into the wild, exciting, bewildering world of the [DEMOGRAPHI…" at bounding box center [783, 463] width 444 height 308
click at [1063, 608] on button "x Close" at bounding box center [1053, 624] width 61 height 31
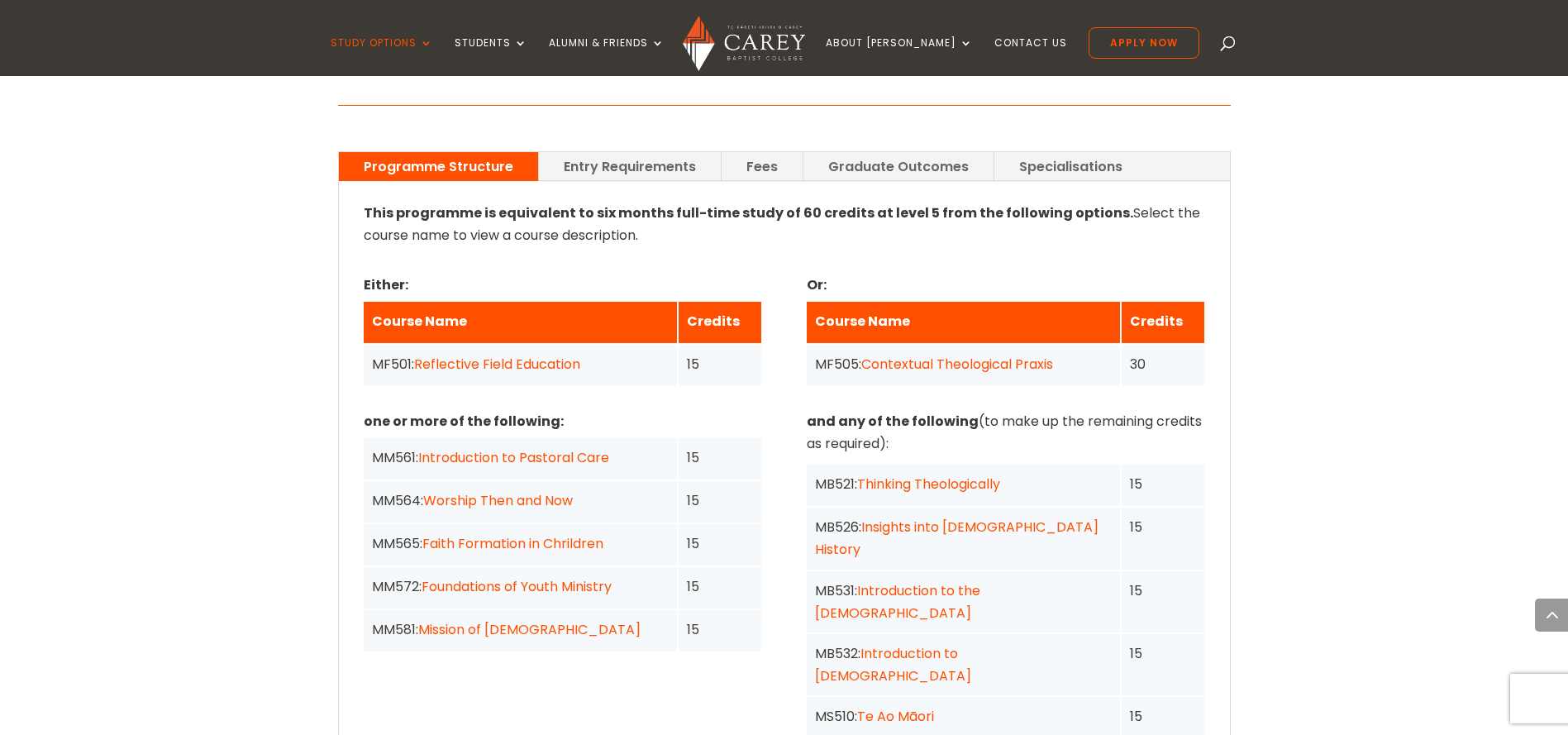
click at [672, 626] on div "one or more of the following: MM561: Introduction to Pastoral Care 15 MM564: Wo…" at bounding box center [784, 630] width 841 height 443
click at [735, 532] on div "15" at bounding box center [719, 543] width 66 height 22
click at [1208, 457] on div "This programme is equivalent to six months full-time study of 60 credits at lev…" at bounding box center [784, 588] width 891 height 812
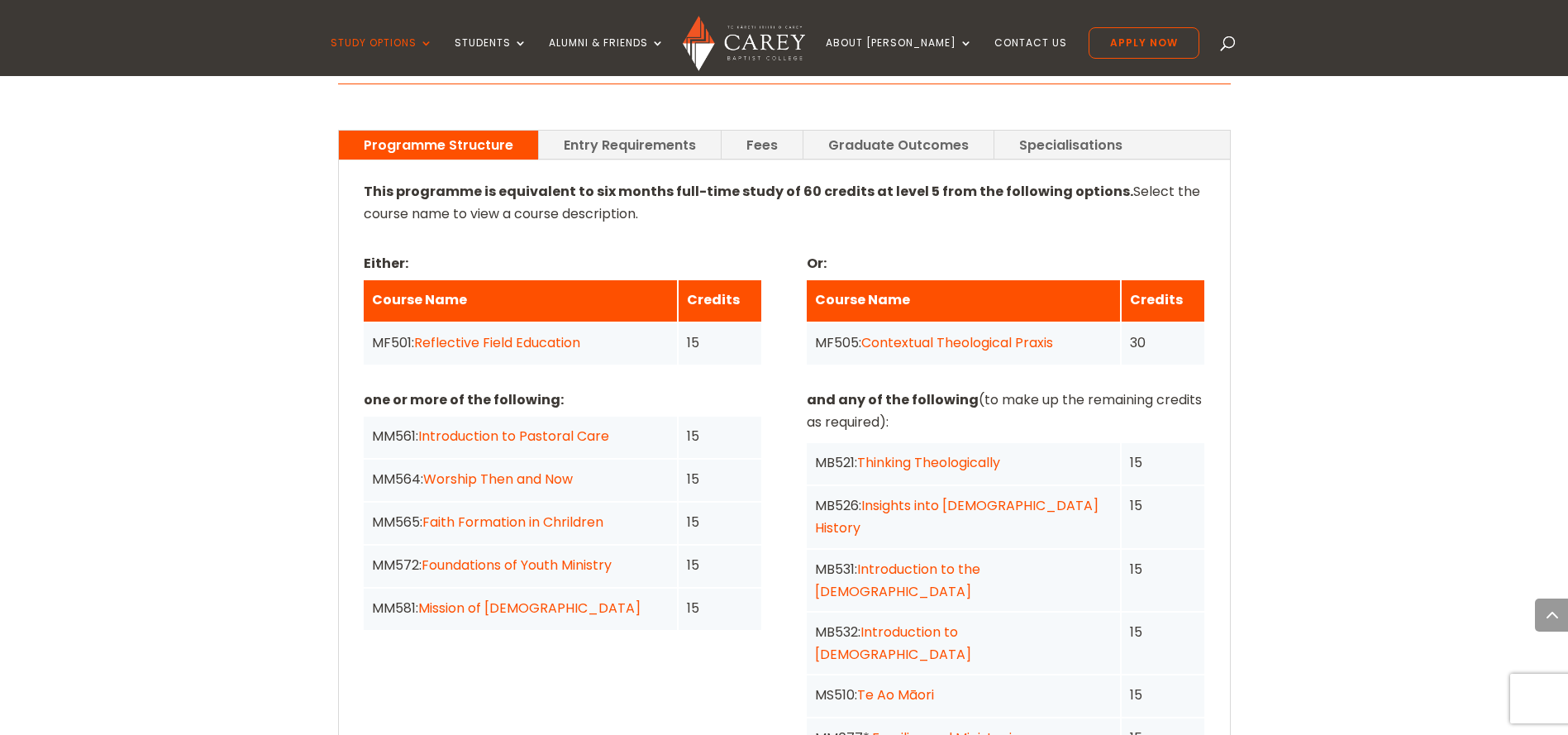
scroll to position [1260, 0]
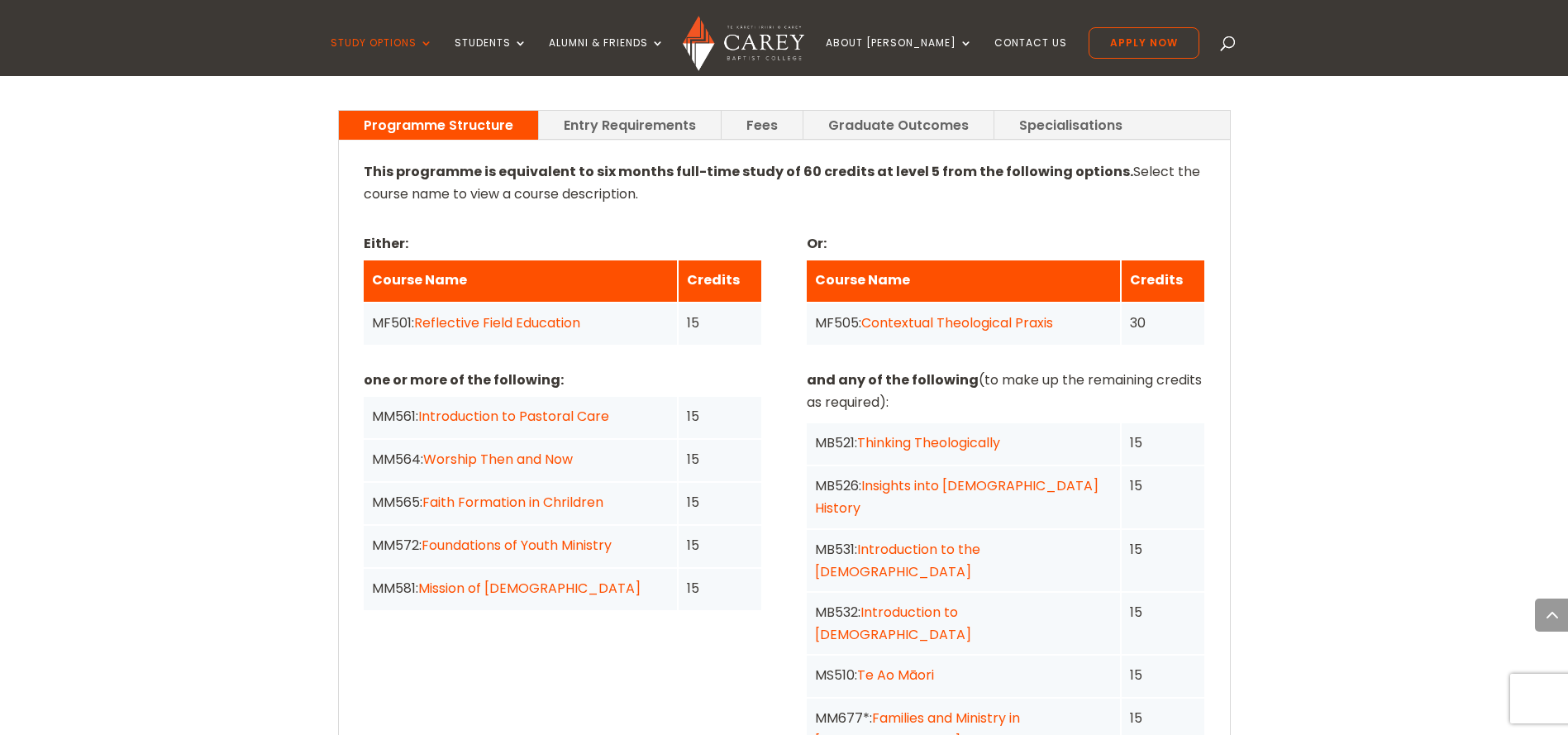
click at [977, 313] on link "Contextual Theological Praxis" at bounding box center [957, 323] width 191 height 19
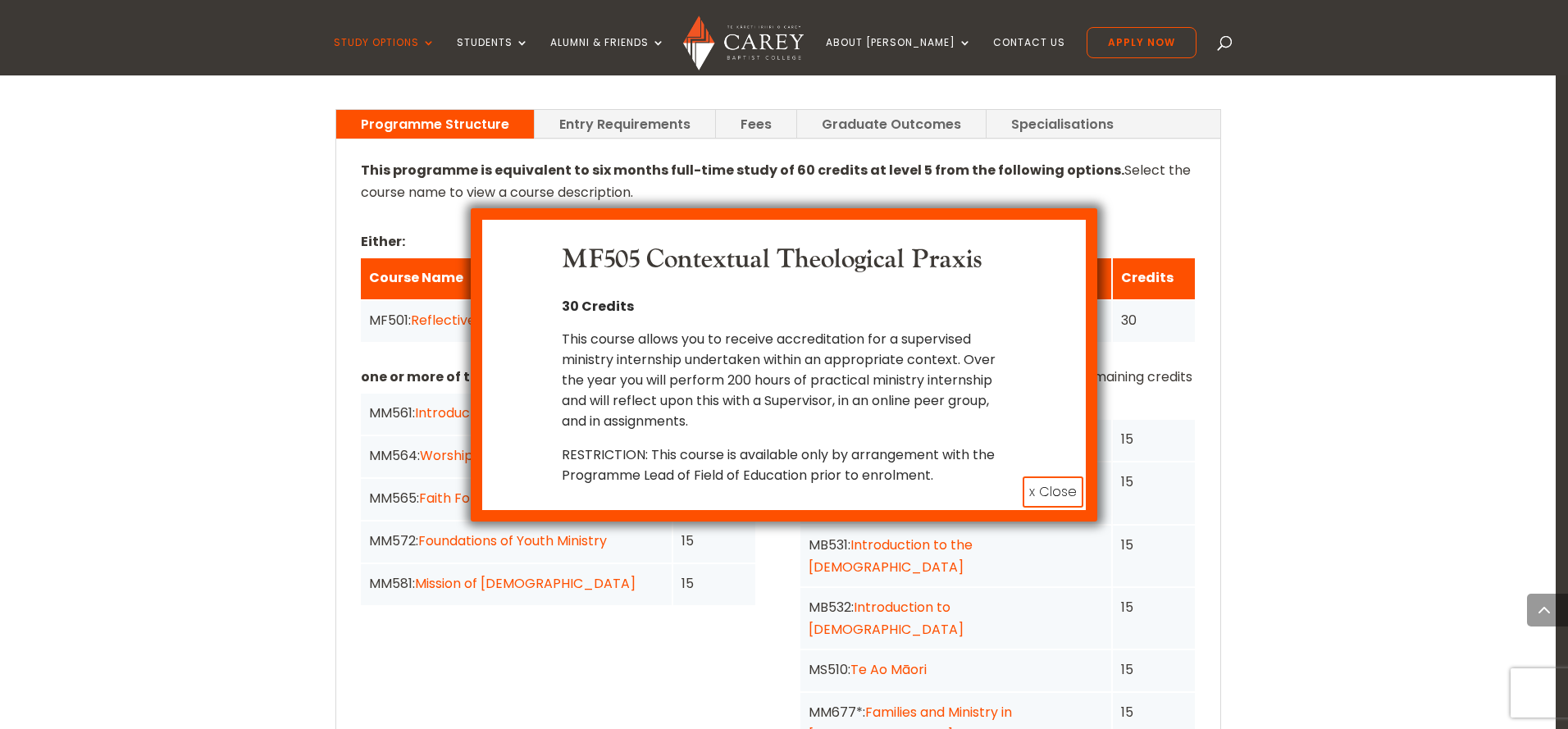
click at [829, 391] on p "This course allows you to receive accreditation for a supervised ministry inter…" at bounding box center [783, 386] width 444 height 116
click at [819, 430] on p "This course allows you to receive accreditation for a supervised ministry inter…" at bounding box center [783, 386] width 444 height 116
click at [1044, 493] on button "x Close" at bounding box center [1053, 492] width 61 height 31
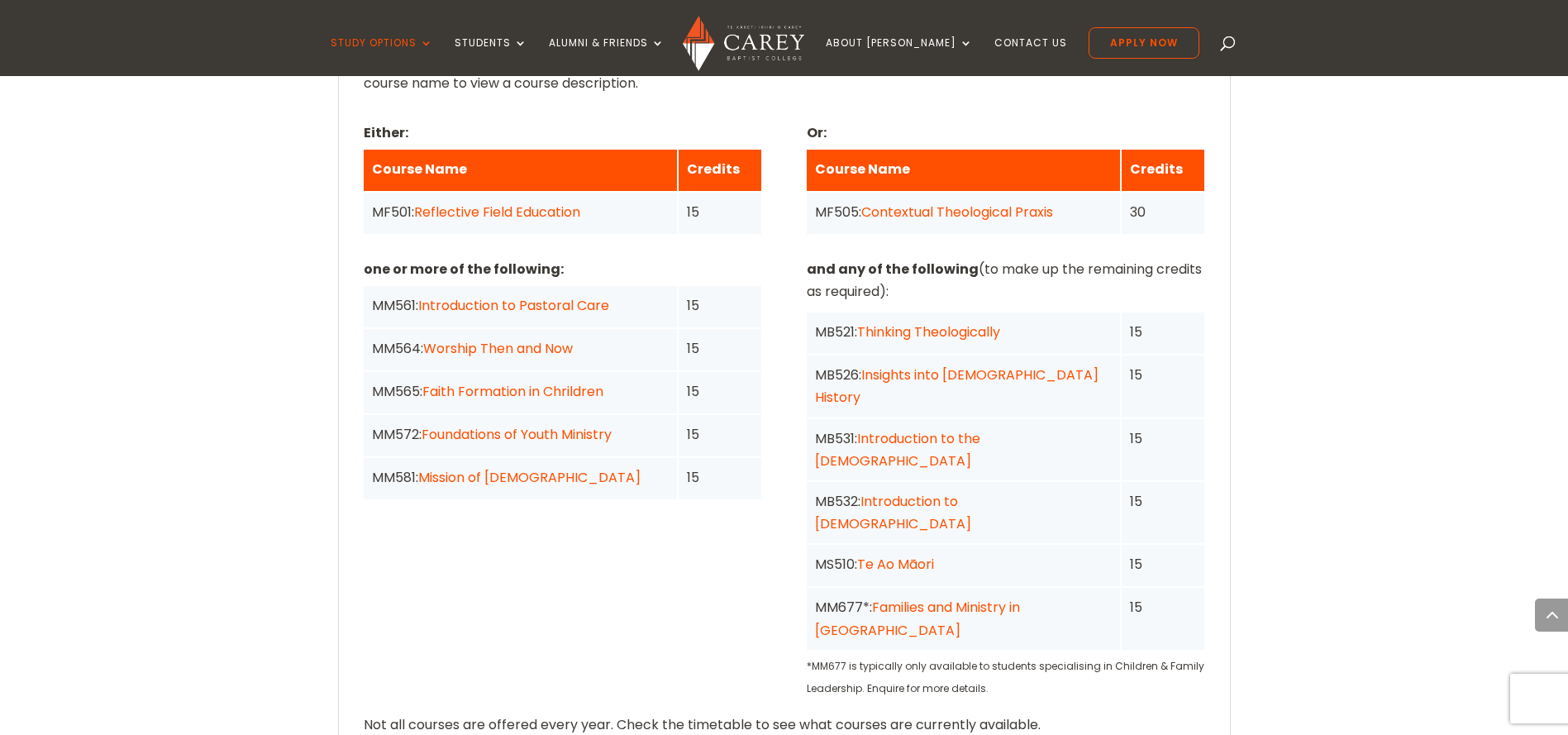
scroll to position [1364, 0]
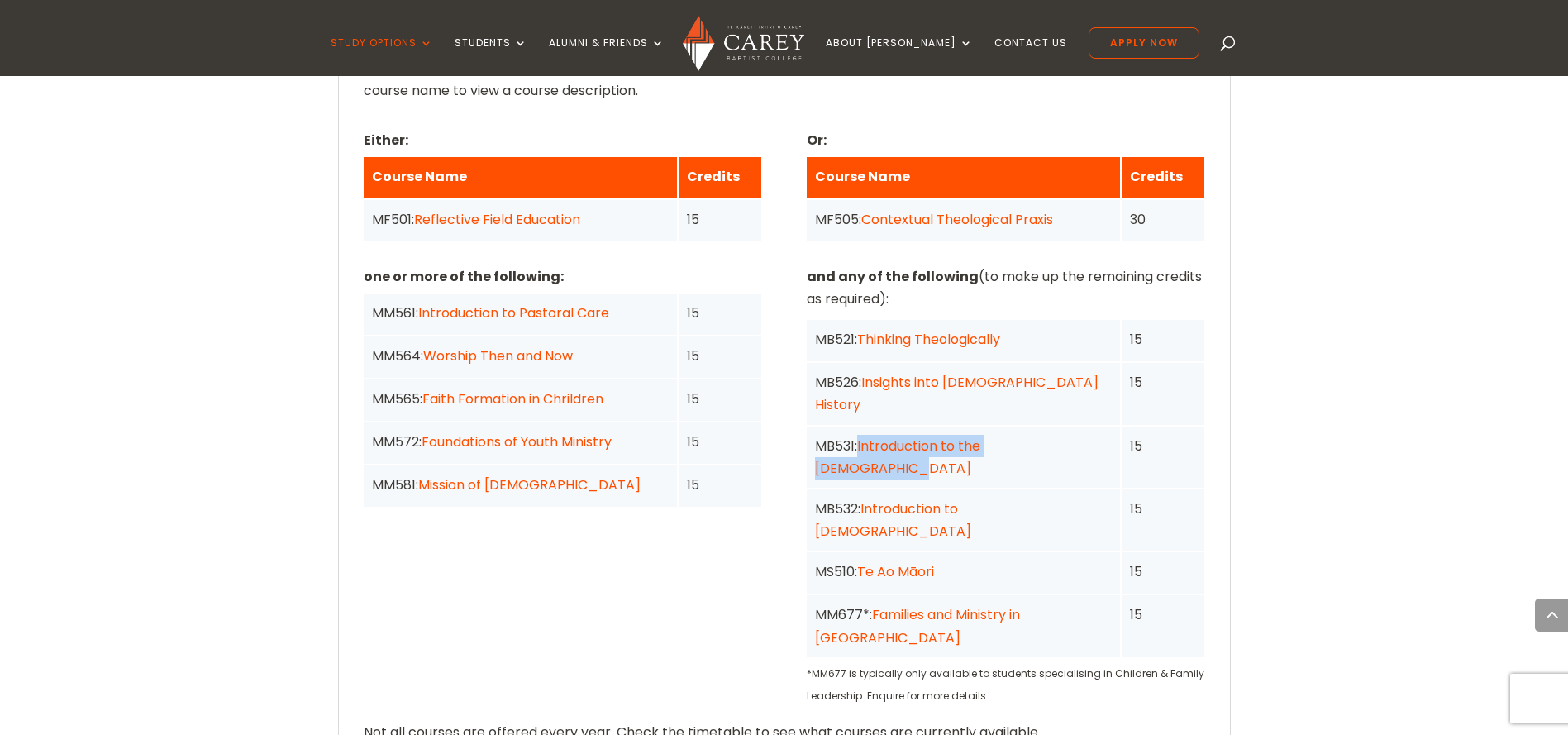
drag, startPoint x: 1093, startPoint y: 324, endPoint x: 858, endPoint y: 334, distance: 235.2
click at [858, 434] on div "MB531: Introduction to the Old Testament" at bounding box center [963, 457] width 297 height 45
copy div "Introduction to the [DEMOGRAPHIC_DATA]"
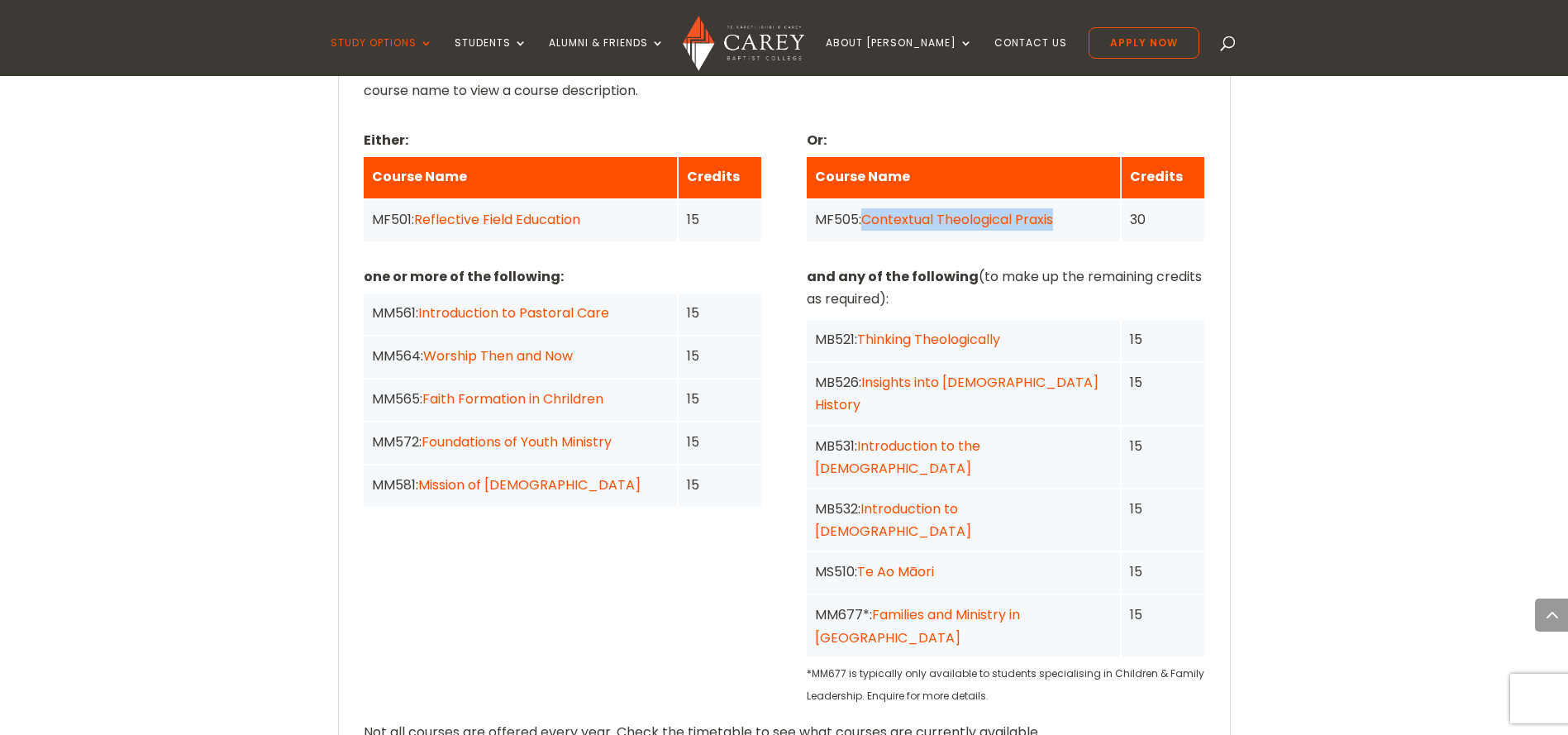
drag, startPoint x: 1068, startPoint y: 119, endPoint x: 868, endPoint y: 118, distance: 200.0
click at [868, 209] on div "MF505: Contextual Theological Praxis" at bounding box center [963, 219] width 297 height 22
copy link "Contextual Theological Praxis"
click at [1119, 200] on div "MF505: Contextual Theological Praxis" at bounding box center [963, 220] width 313 height 41
click at [1042, 210] on link "Contextual Theological Praxis" at bounding box center [957, 219] width 191 height 19
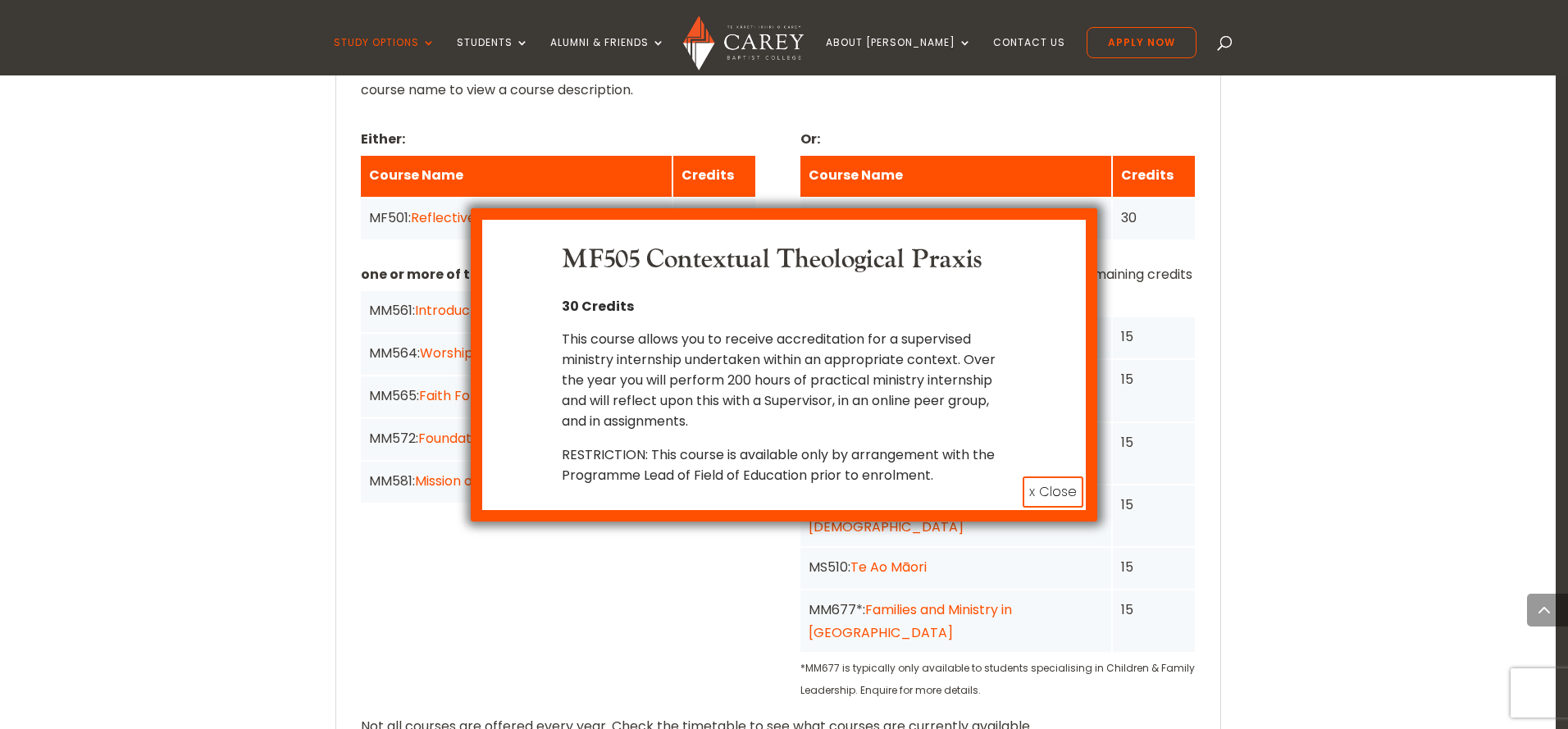
click at [784, 406] on p "This course allows you to receive accreditation for a supervised ministry inter…" at bounding box center [783, 386] width 444 height 116
click at [817, 419] on p "This course allows you to receive accreditation for a supervised ministry inter…" at bounding box center [783, 386] width 444 height 116
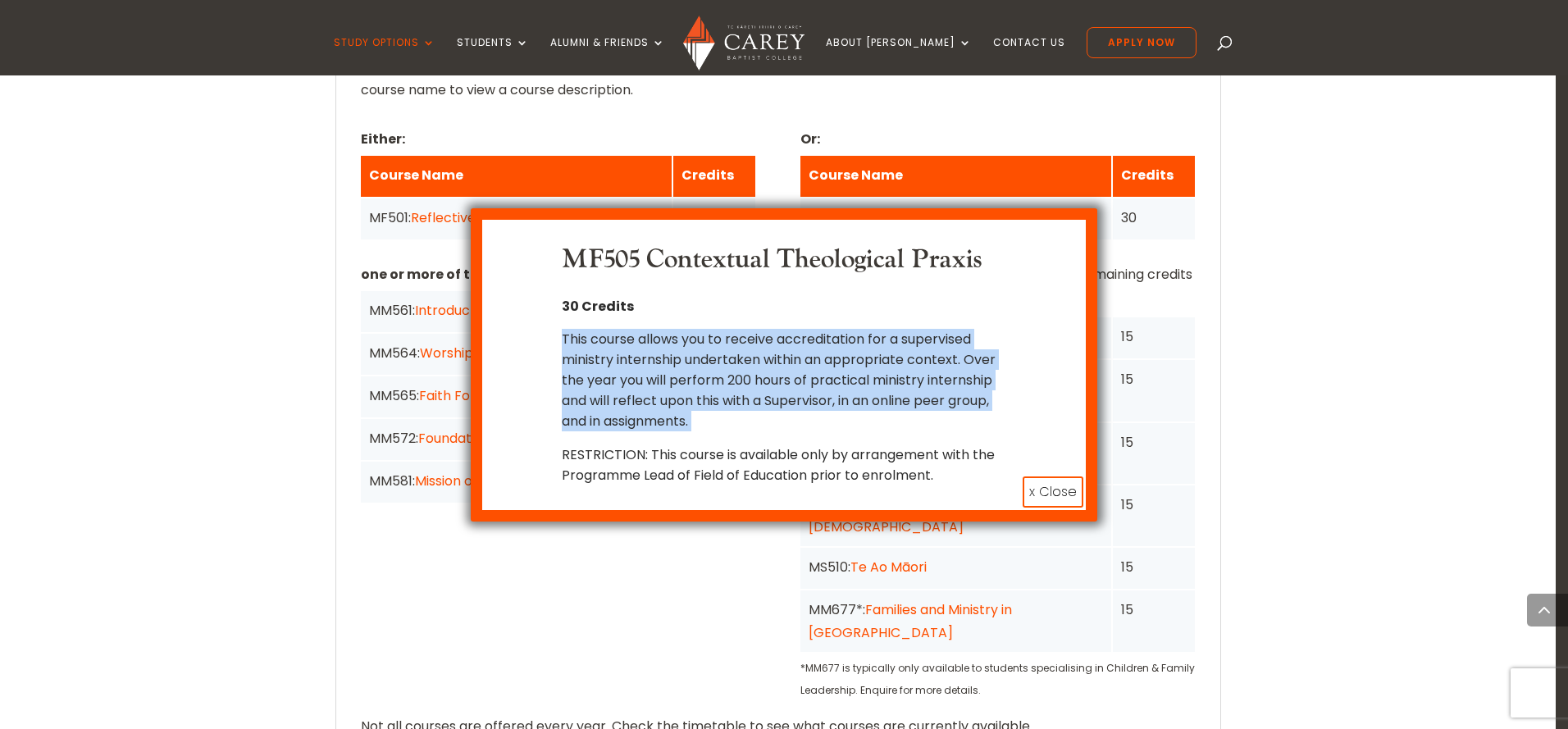
click at [817, 419] on p "This course allows you to receive accreditation for a supervised ministry inter…" at bounding box center [783, 386] width 444 height 116
click at [770, 416] on p "This course allows you to receive accreditation for a supervised ministry inter…" at bounding box center [783, 386] width 444 height 116
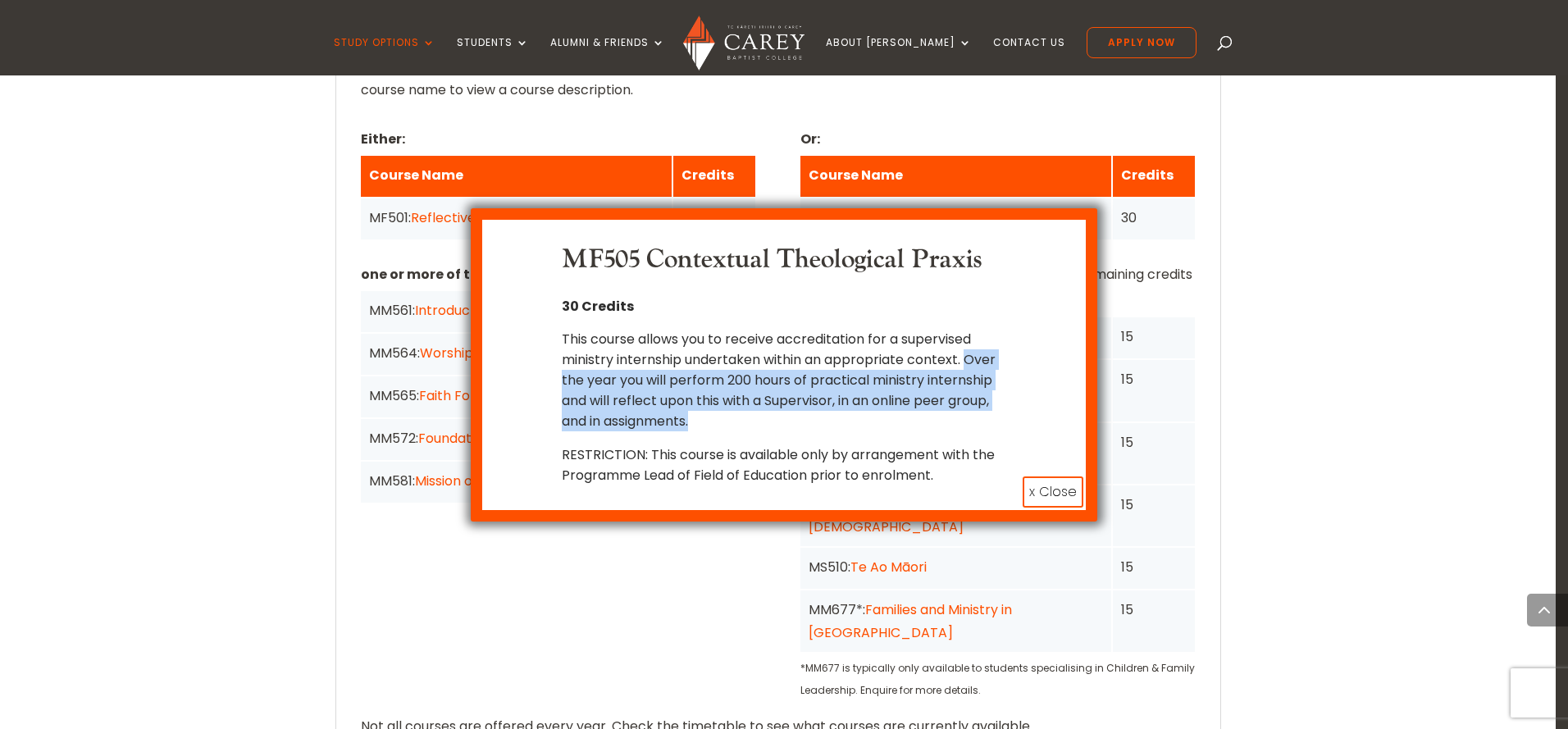
drag, startPoint x: 969, startPoint y: 357, endPoint x: 999, endPoint y: 416, distance: 66.2
click at [999, 416] on p "This course allows you to receive accreditation for a supervised ministry inter…" at bounding box center [783, 386] width 444 height 116
copy p "Over the year you will perform 200 hours of practical ministry internship and w…"
click at [1073, 494] on button "x Close" at bounding box center [1053, 492] width 61 height 31
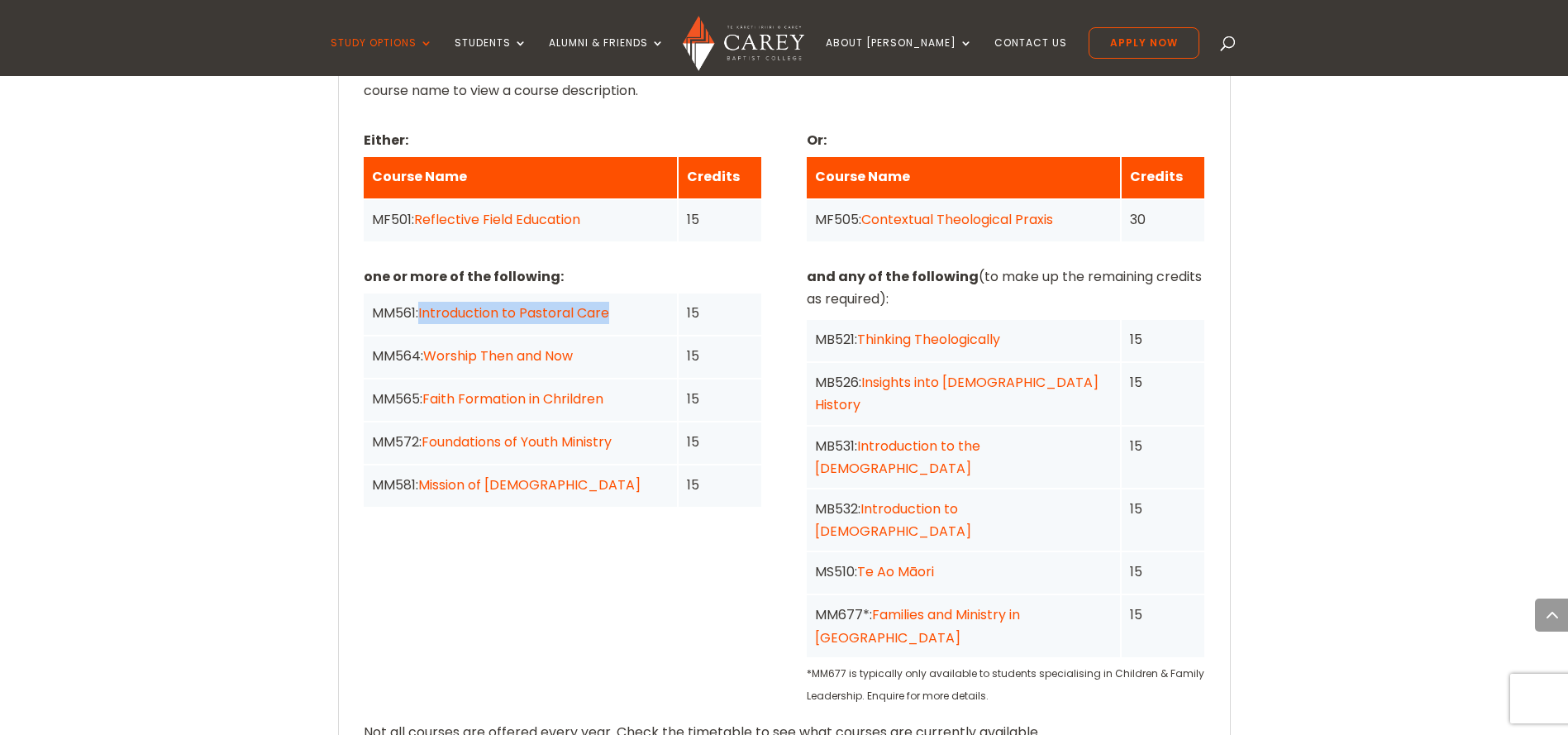
drag, startPoint x: 628, startPoint y: 214, endPoint x: 420, endPoint y: 211, distance: 208.0
click at [420, 301] on div "MM561: Introduction to Pastoral Care" at bounding box center [521, 312] width 297 height 22
copy link "Introduction to Pastoral Care"
click at [549, 379] on div "MM565: Faith Formation in Chrildren" at bounding box center [520, 399] width 313 height 41
drag, startPoint x: 634, startPoint y: 345, endPoint x: 426, endPoint y: 341, distance: 208.0
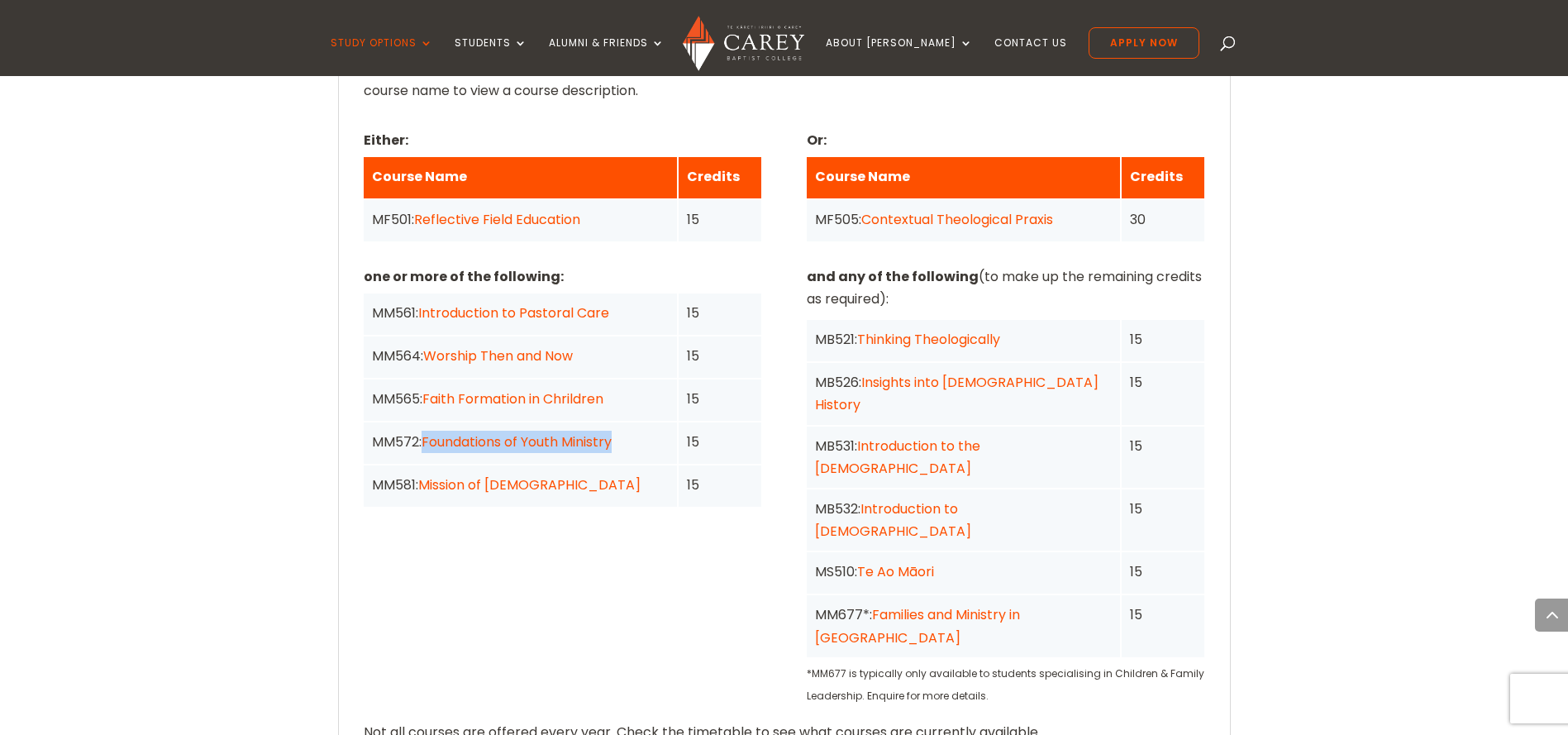
click at [426, 431] on div "MM572: Foundations of Youth Ministry" at bounding box center [521, 441] width 297 height 22
copy link "Foundations of Youth Ministry"
